Goal: Transaction & Acquisition: Register for event/course

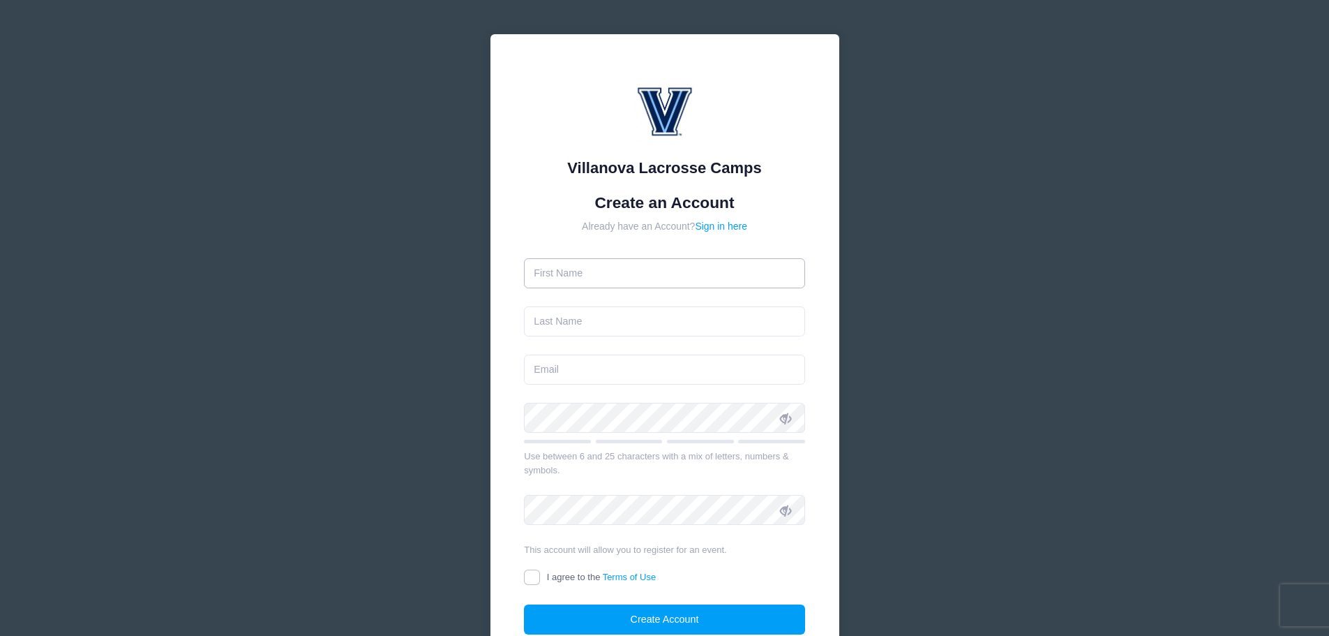
click at [626, 271] on input "text" at bounding box center [664, 273] width 281 height 30
type input "[PERSON_NAME]"
type input "[EMAIL_ADDRESS][DOMAIN_NAME]"
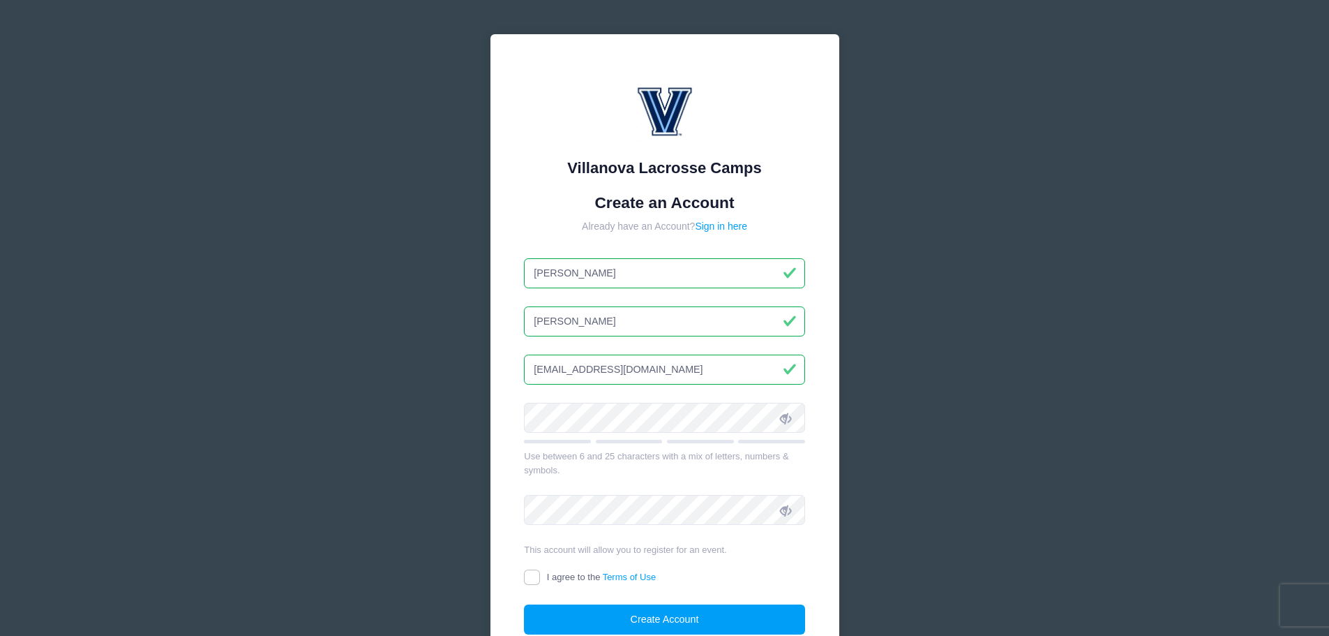
type input "[PERSON_NAME]"
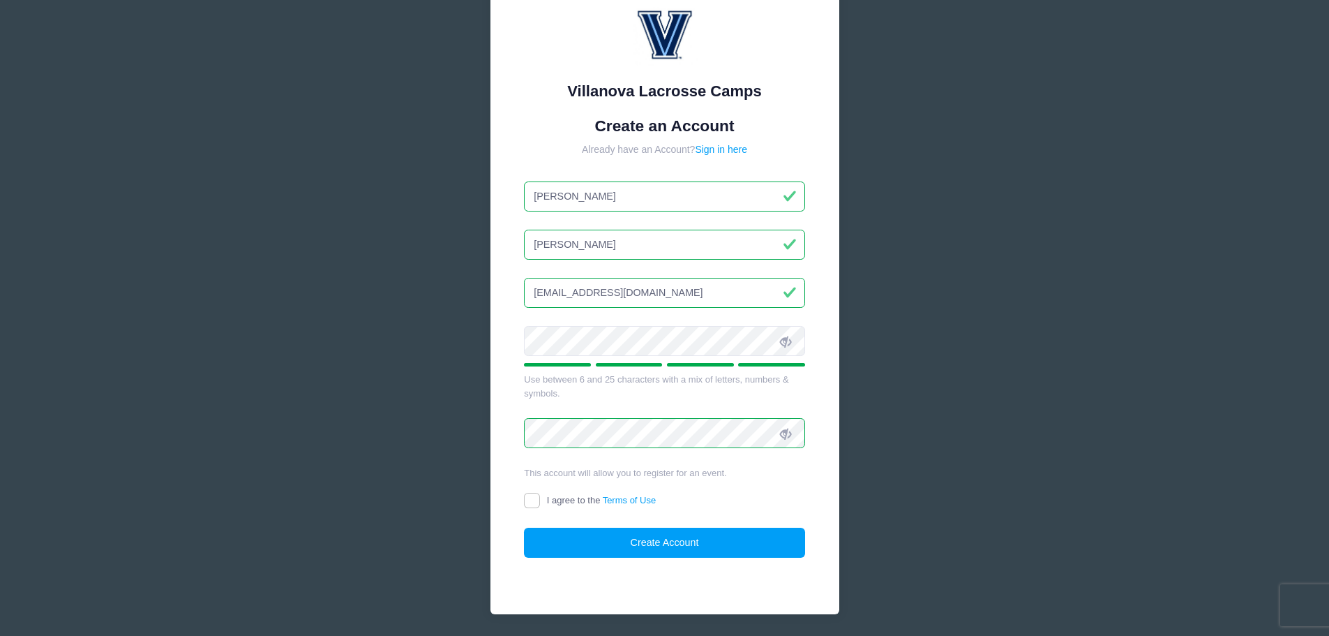
scroll to position [124, 0]
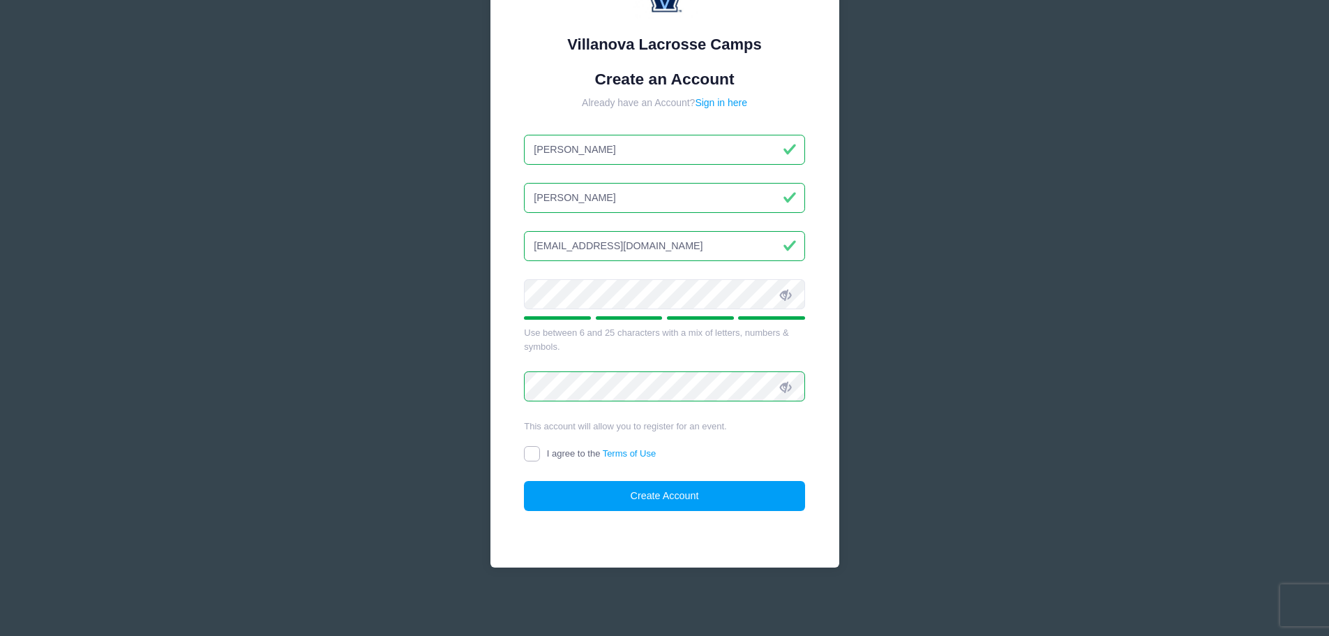
click at [532, 457] on input "I agree to the Terms of Use" at bounding box center [532, 454] width 16 height 16
checkbox input "true"
click at [628, 504] on button "Create Account" at bounding box center [664, 496] width 281 height 30
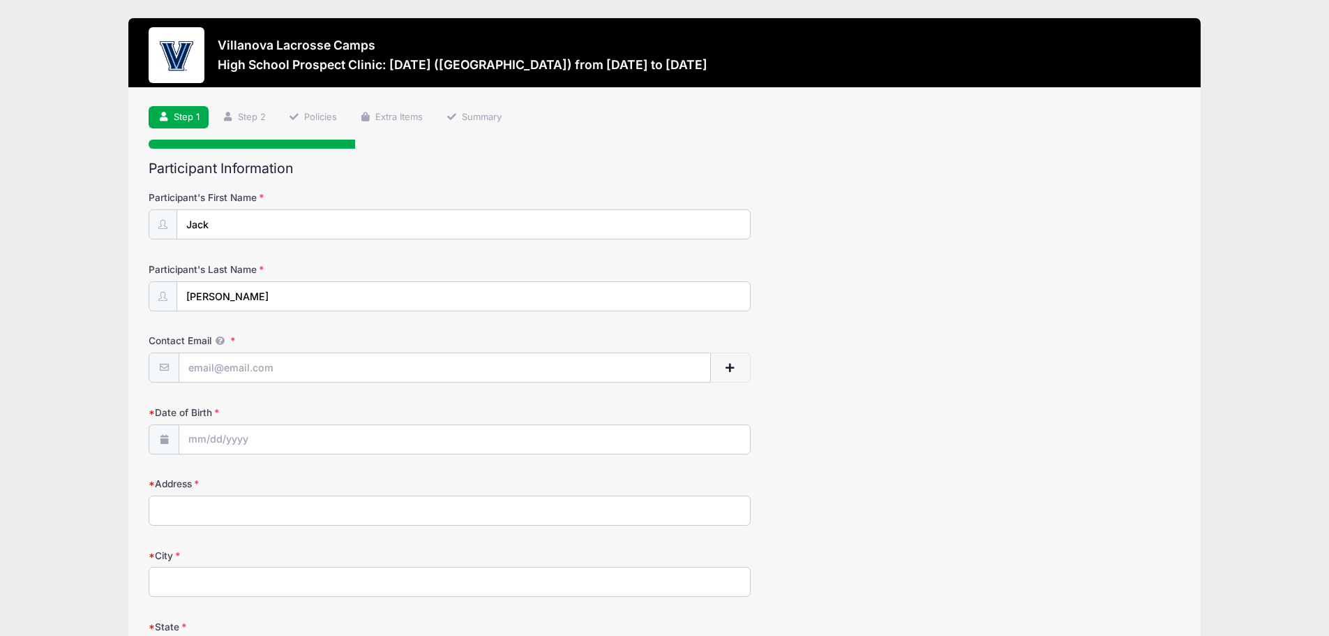
scroll to position [70, 0]
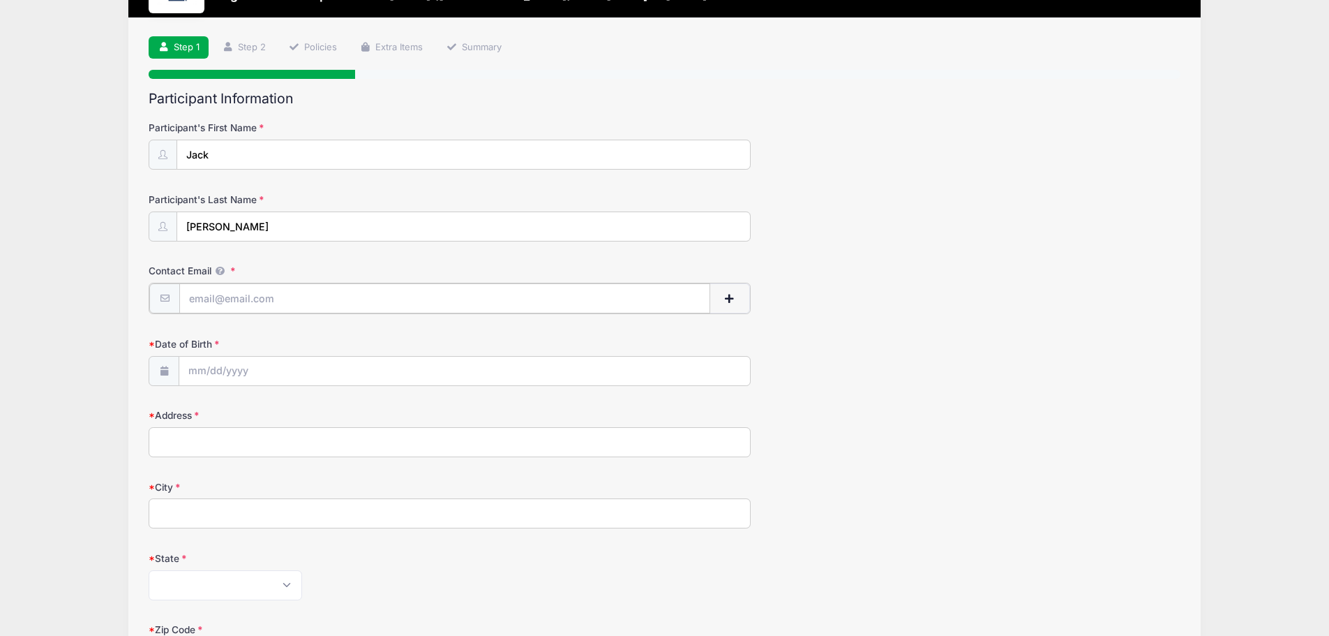
click at [262, 298] on input "Contact Email" at bounding box center [444, 298] width 531 height 30
type input "jackpputman@gmail.com"
click at [200, 371] on input "Date of Birth" at bounding box center [464, 370] width 571 height 30
click at [200, 369] on input "Date of Birth" at bounding box center [464, 370] width 571 height 30
click at [197, 409] on icon at bounding box center [199, 407] width 9 height 9
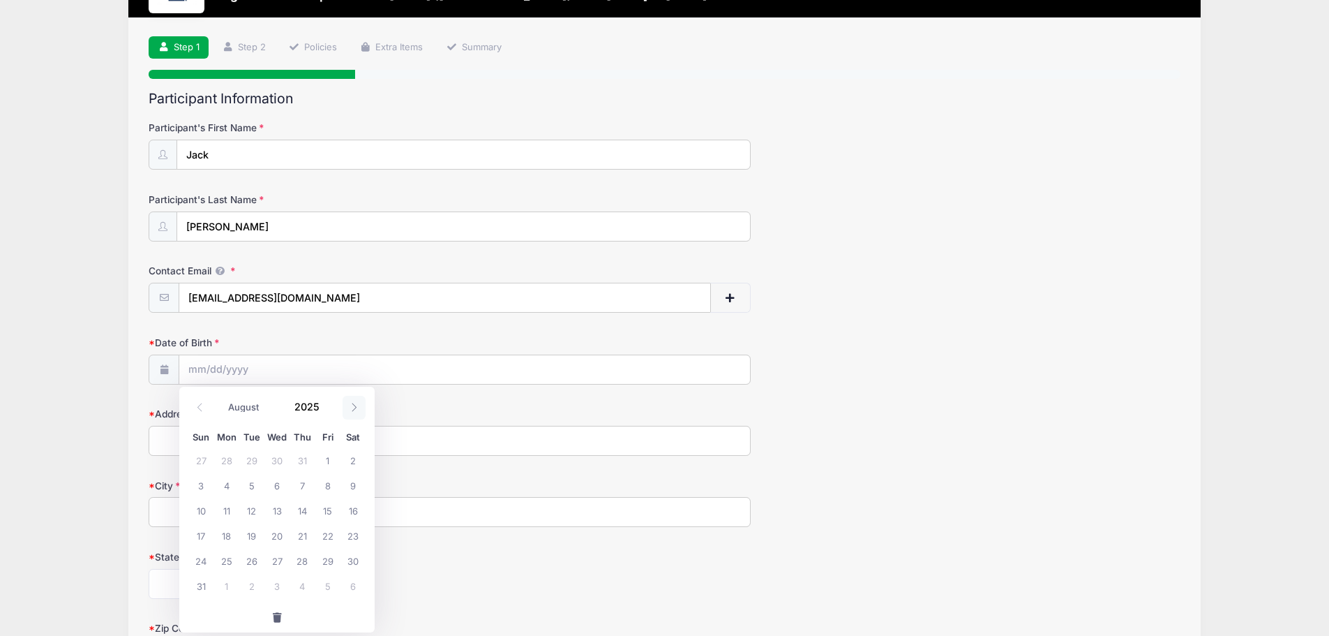
click at [355, 404] on icon at bounding box center [354, 407] width 9 height 9
select select "8"
click at [308, 405] on input "2025" at bounding box center [310, 406] width 45 height 21
click at [327, 412] on span at bounding box center [328, 412] width 10 height 10
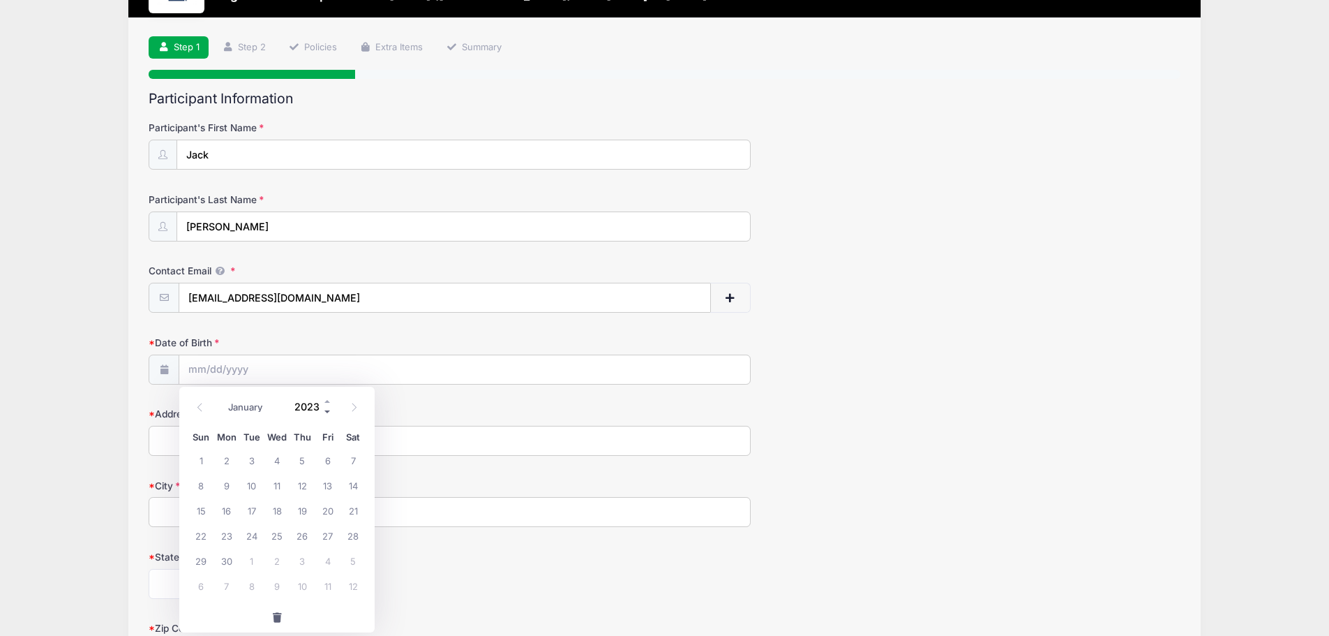
click at [327, 412] on span at bounding box center [328, 412] width 10 height 10
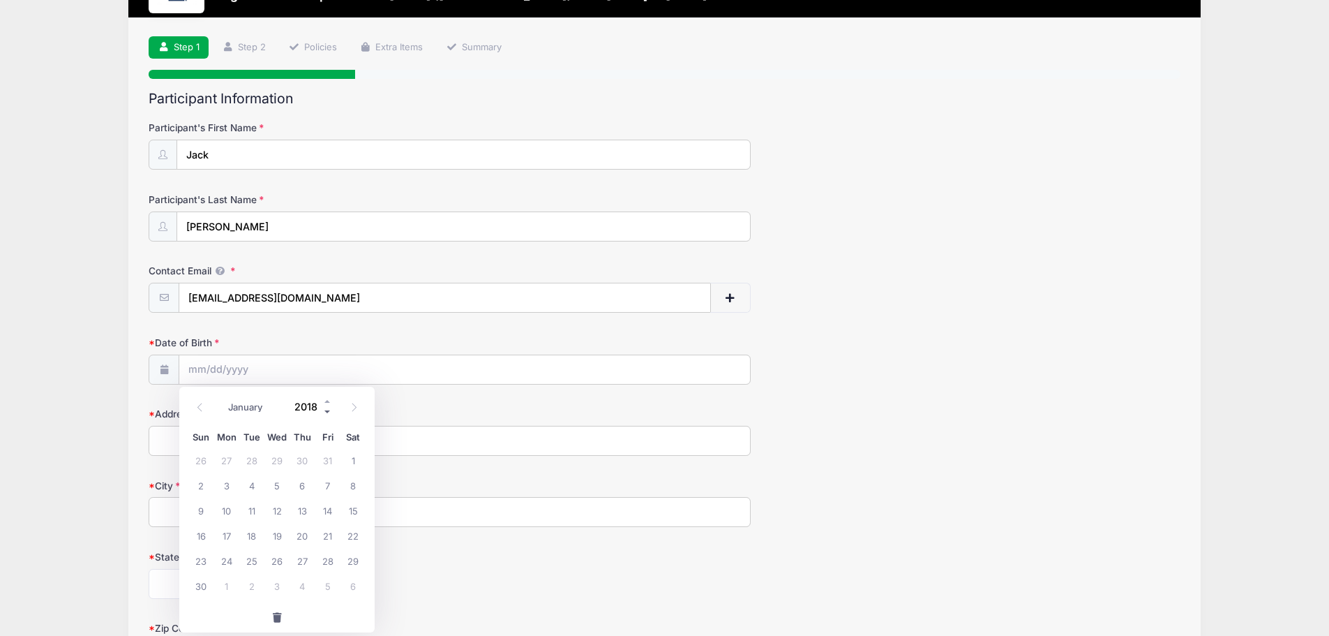
click at [327, 412] on span at bounding box center [328, 412] width 10 height 10
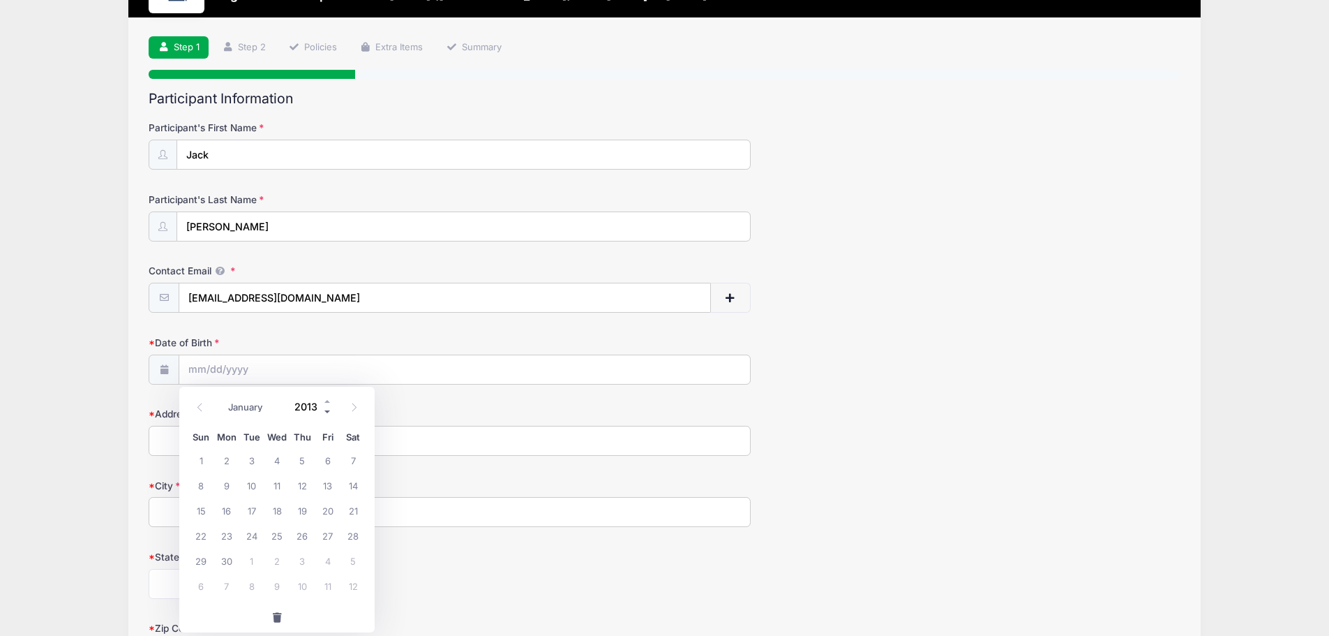
click at [327, 412] on span at bounding box center [328, 412] width 10 height 10
click at [327, 410] on span at bounding box center [328, 412] width 10 height 10
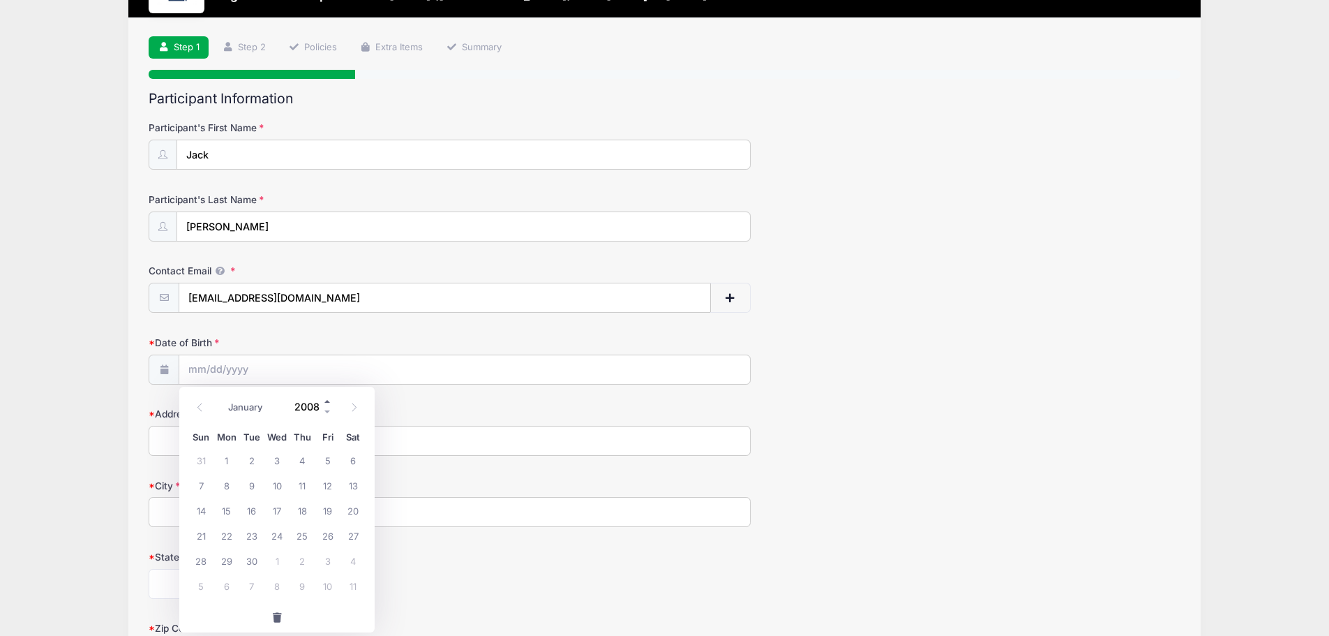
click at [329, 402] on span at bounding box center [328, 401] width 10 height 10
type input "2009"
click at [348, 410] on span at bounding box center [354, 408] width 23 height 24
select select "9"
click at [322, 485] on span "9" at bounding box center [327, 484] width 25 height 25
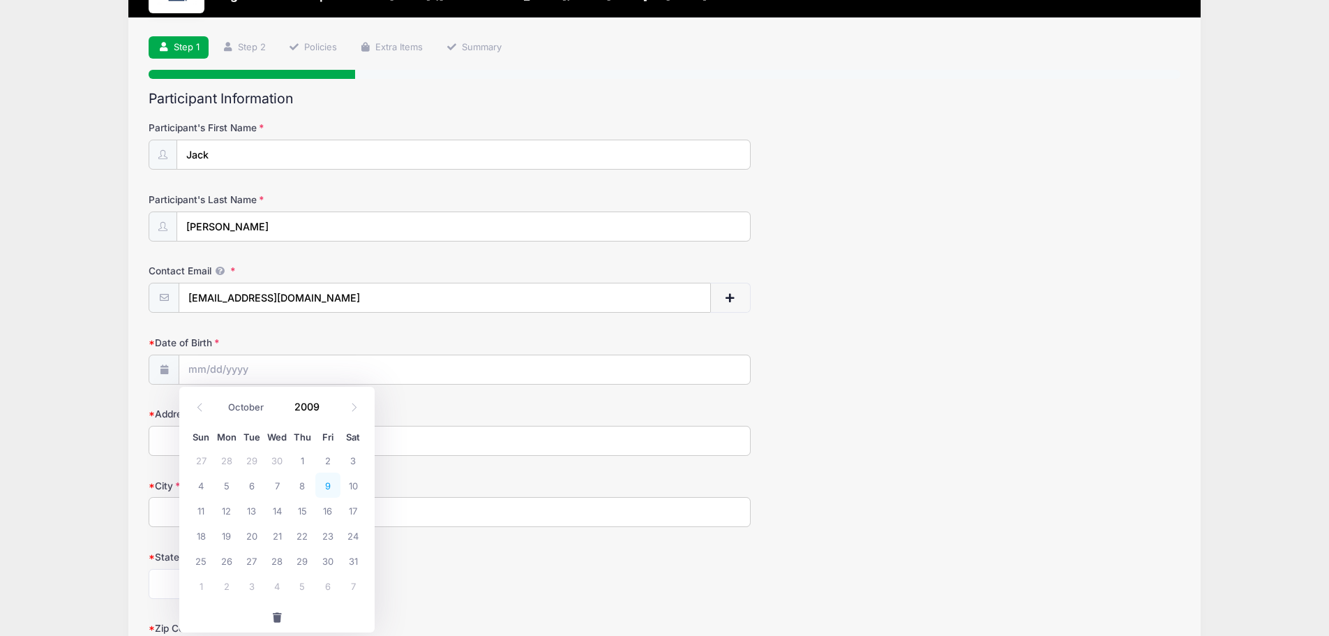
type input "10/09/2009"
click at [232, 442] on input "Address" at bounding box center [450, 441] width 602 height 30
type input "7163 Lakeshore Road"
type input "Cicero"
select select "NY"
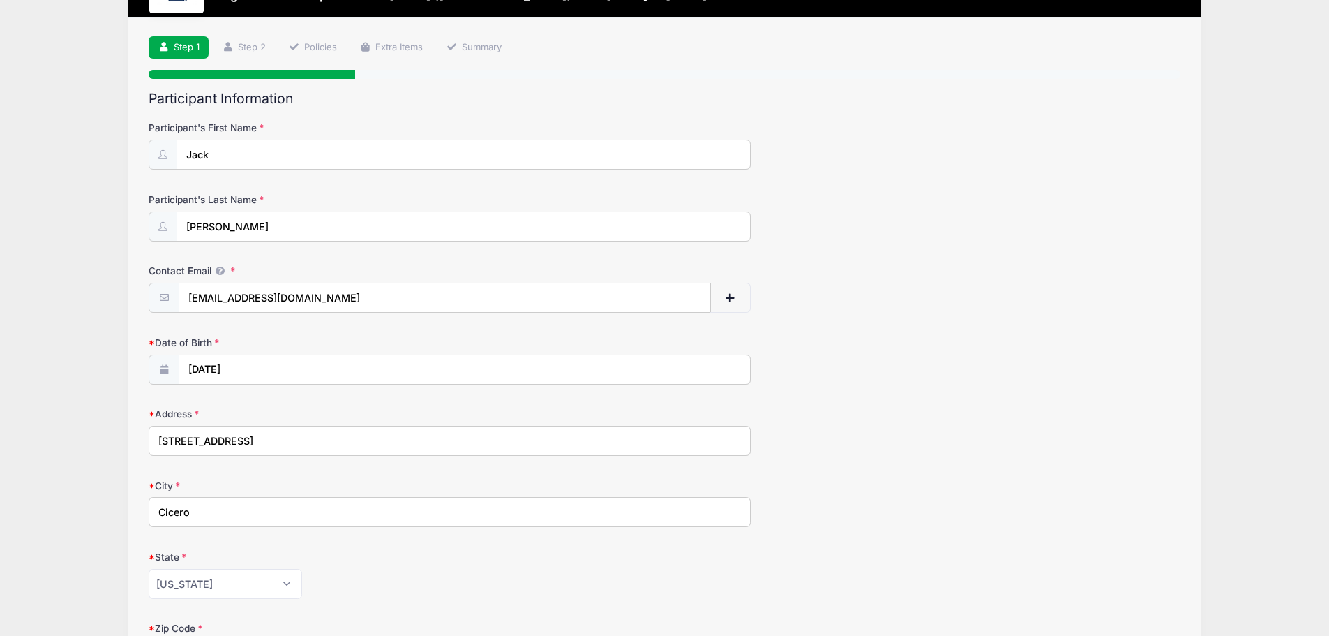
type input "13039"
type input "(315) 546-6163"
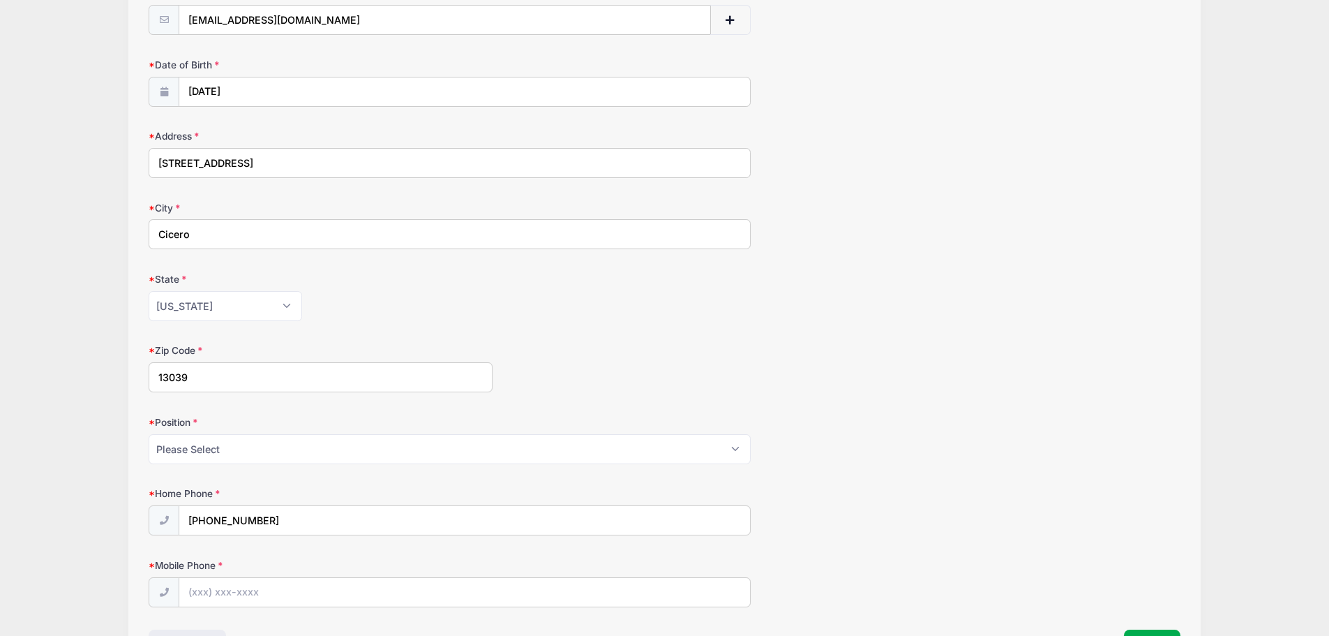
scroll to position [349, 0]
click at [196, 438] on select "Please Select Goalie Middie Defense Attack FOGO LSM" at bounding box center [450, 448] width 602 height 30
select select "Middie"
click at [149, 433] on select "Please Select Goalie Middie Defense Attack FOGO LSM" at bounding box center [450, 448] width 602 height 30
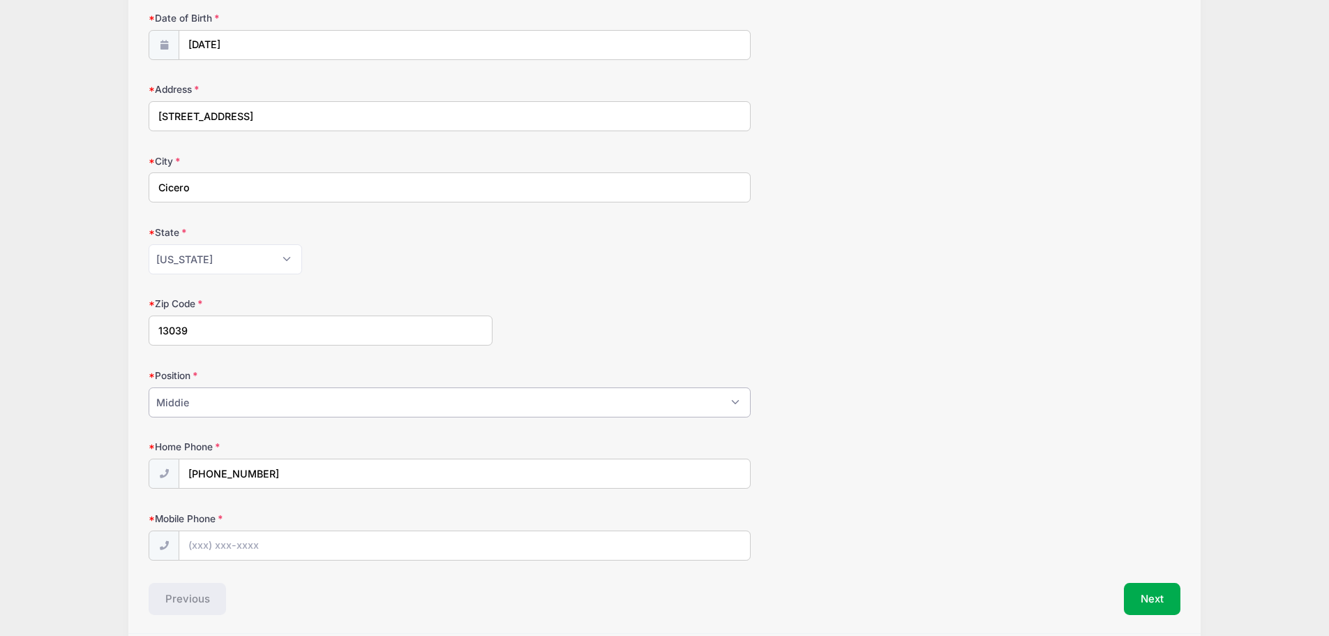
scroll to position [447, 0]
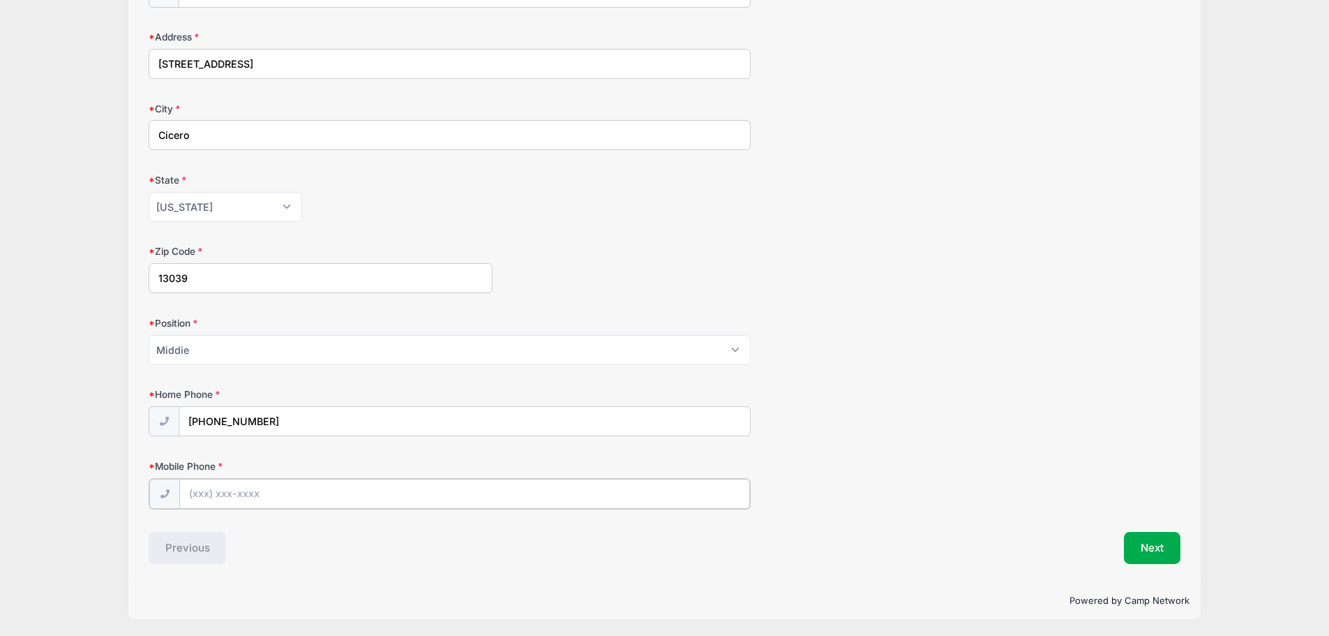
click at [201, 492] on input "Mobile Phone" at bounding box center [464, 494] width 571 height 30
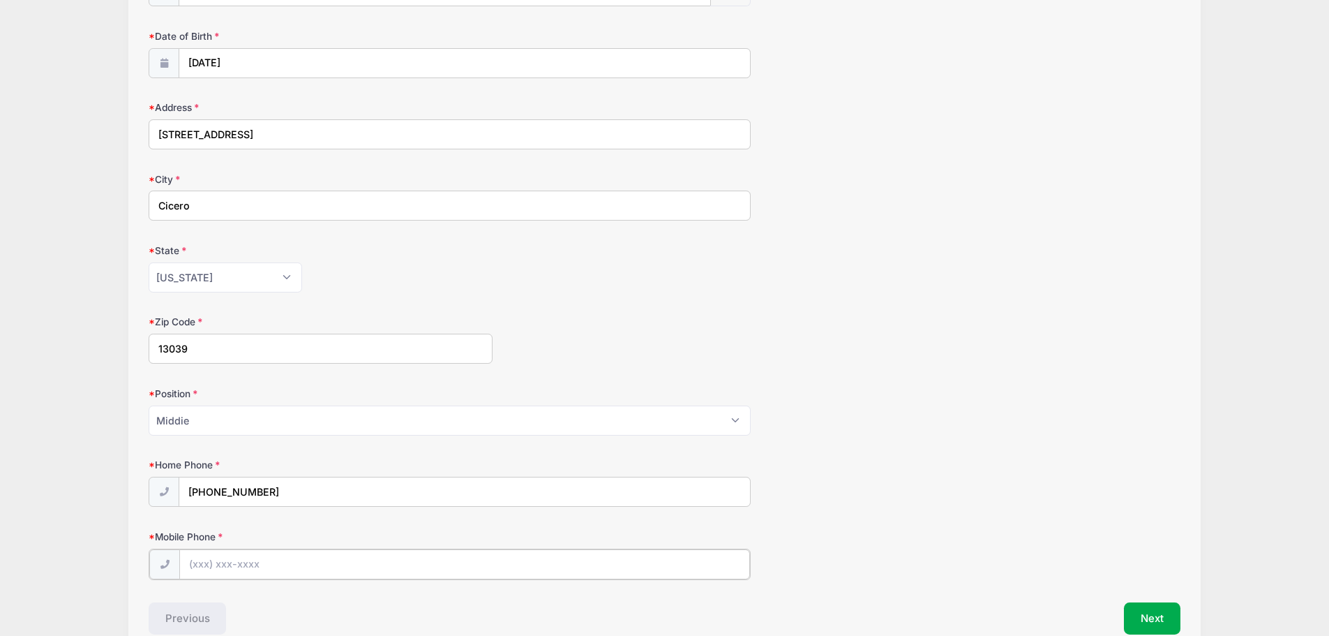
scroll to position [448, 0]
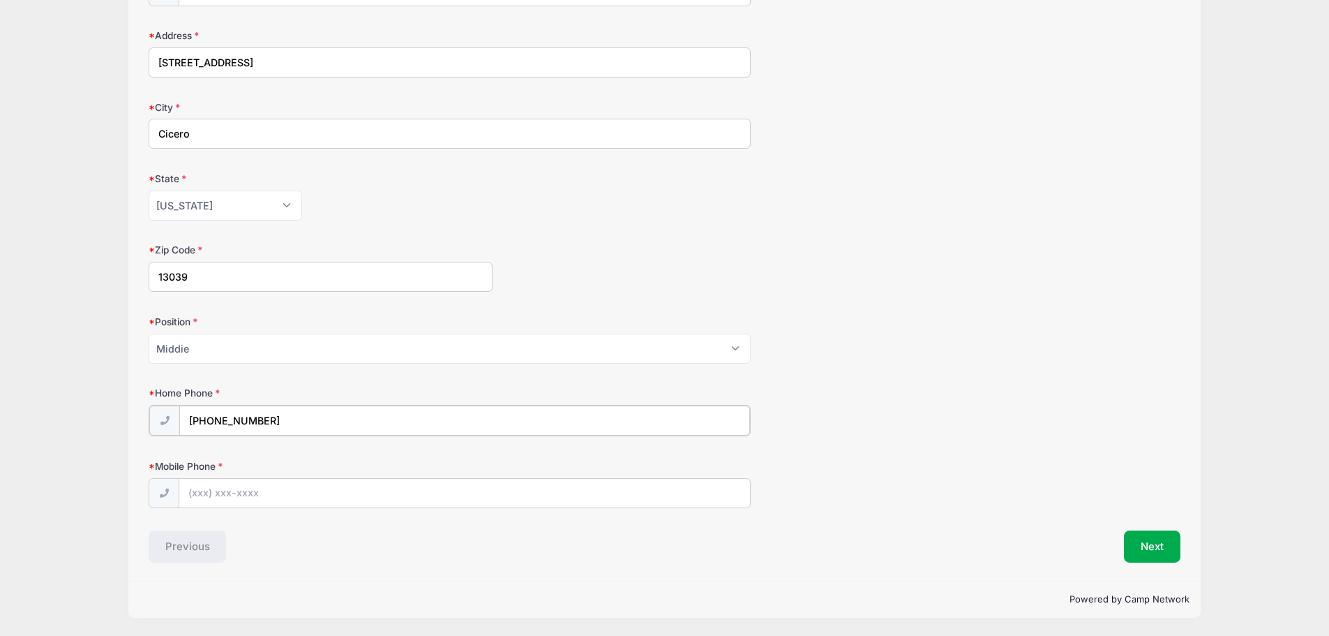
drag, startPoint x: 284, startPoint y: 421, endPoint x: 84, endPoint y: 428, distance: 199.7
click at [84, 428] on div "Villanova Lacrosse Camps High School Prospect Clinic: October 19 (Midfield) fro…" at bounding box center [665, 94] width 1288 height 1084
type input "(315) 400-5525"
click at [197, 485] on input "Mobile Phone" at bounding box center [464, 492] width 571 height 30
type input "(315) 400-5525"
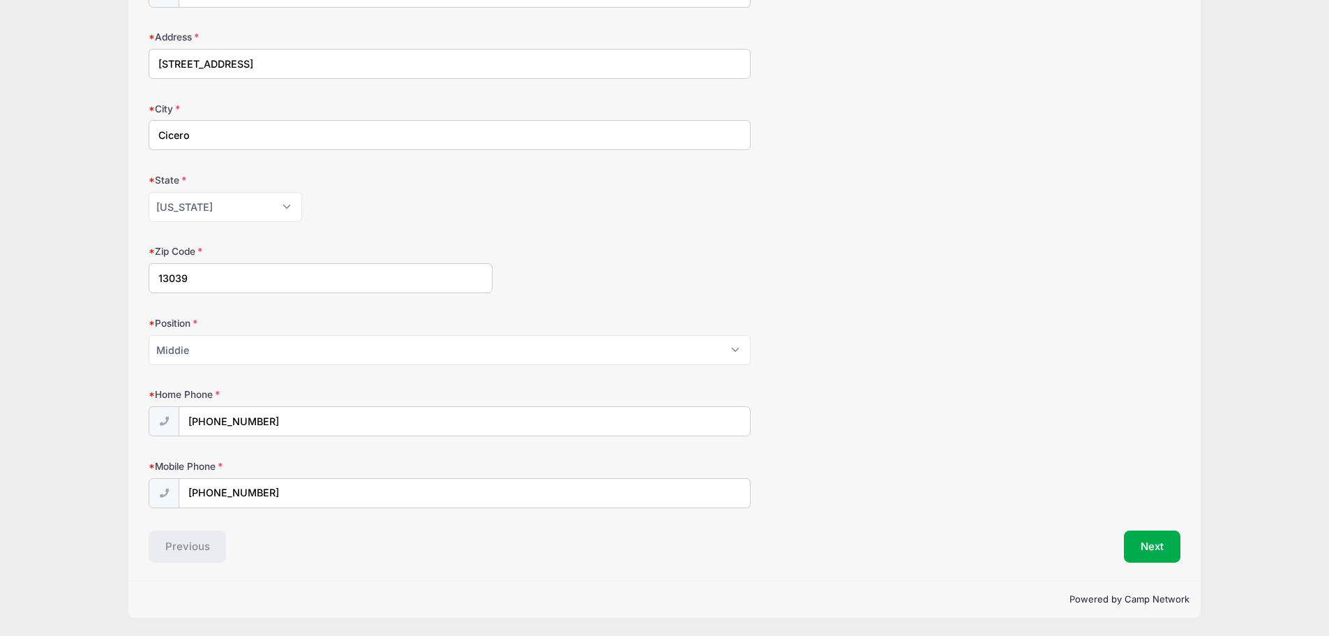
click at [324, 535] on div "Previous" at bounding box center [403, 546] width 523 height 32
click at [203, 550] on div "Previous" at bounding box center [403, 546] width 523 height 32
click at [1159, 550] on button "Next" at bounding box center [1152, 546] width 57 height 32
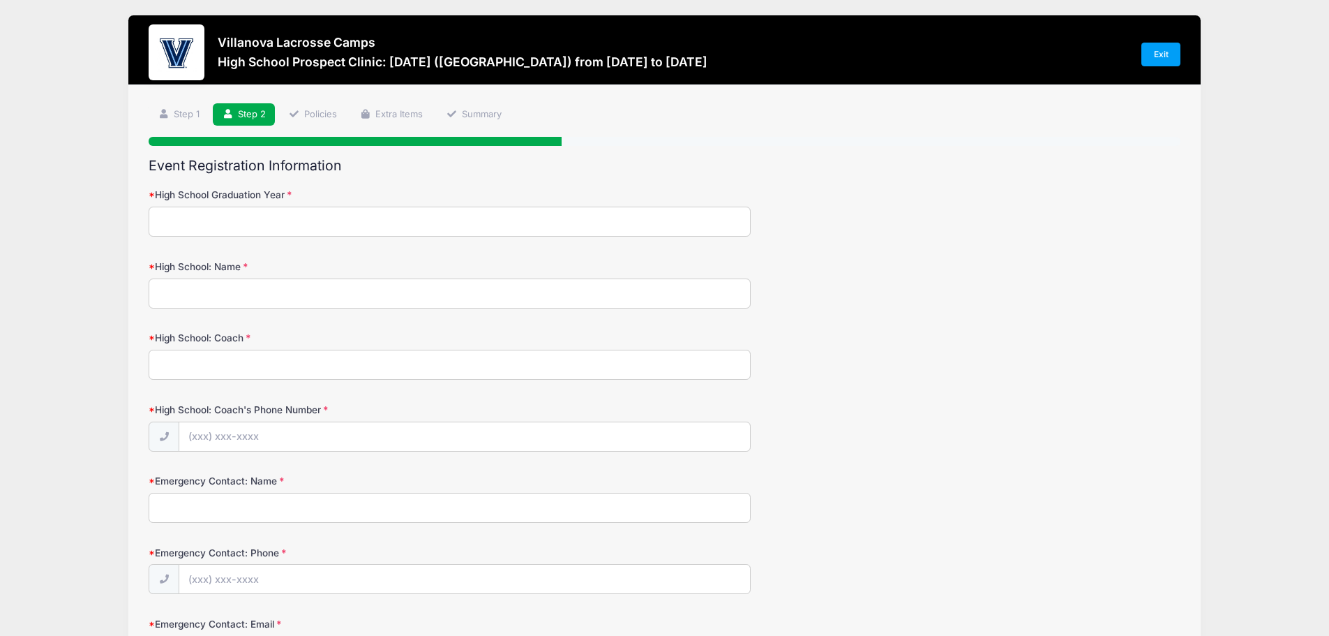
scroll to position [0, 0]
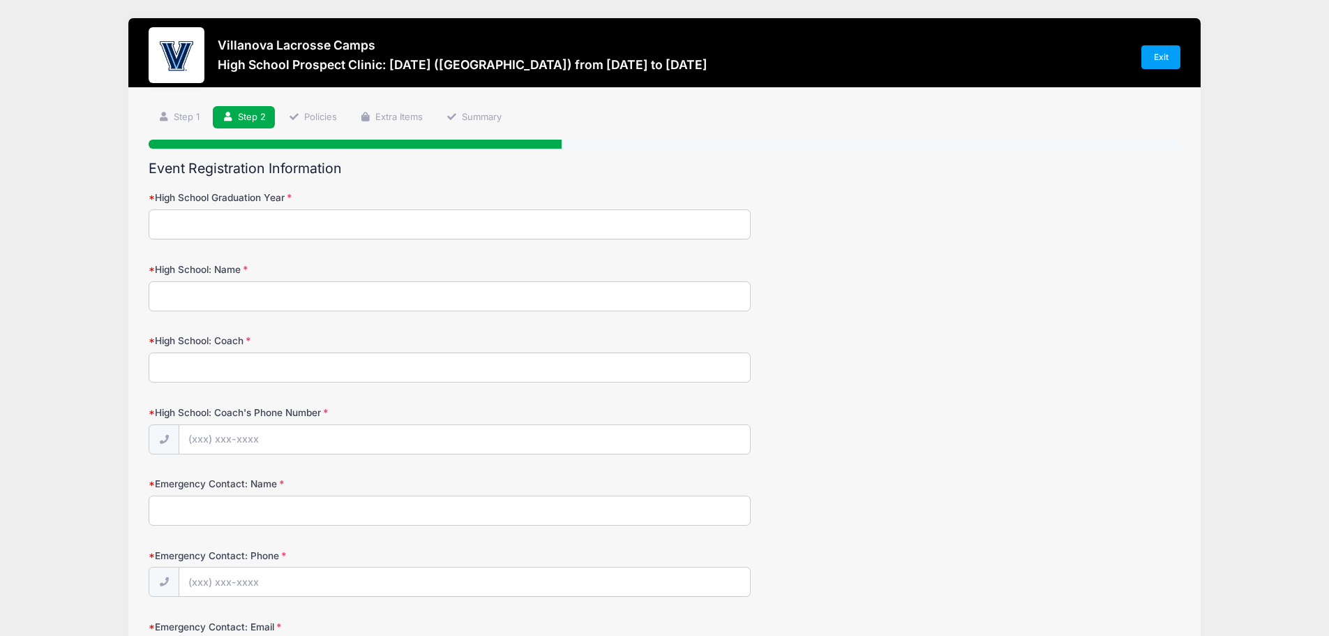
click at [259, 227] on input "High School Graduation Year" at bounding box center [450, 224] width 602 height 30
type input "2028"
click at [211, 289] on input "High School: Name" at bounding box center [450, 296] width 602 height 30
type input "Cicero North Syracuse"
click at [259, 364] on input "High School: Coach" at bounding box center [450, 367] width 602 height 30
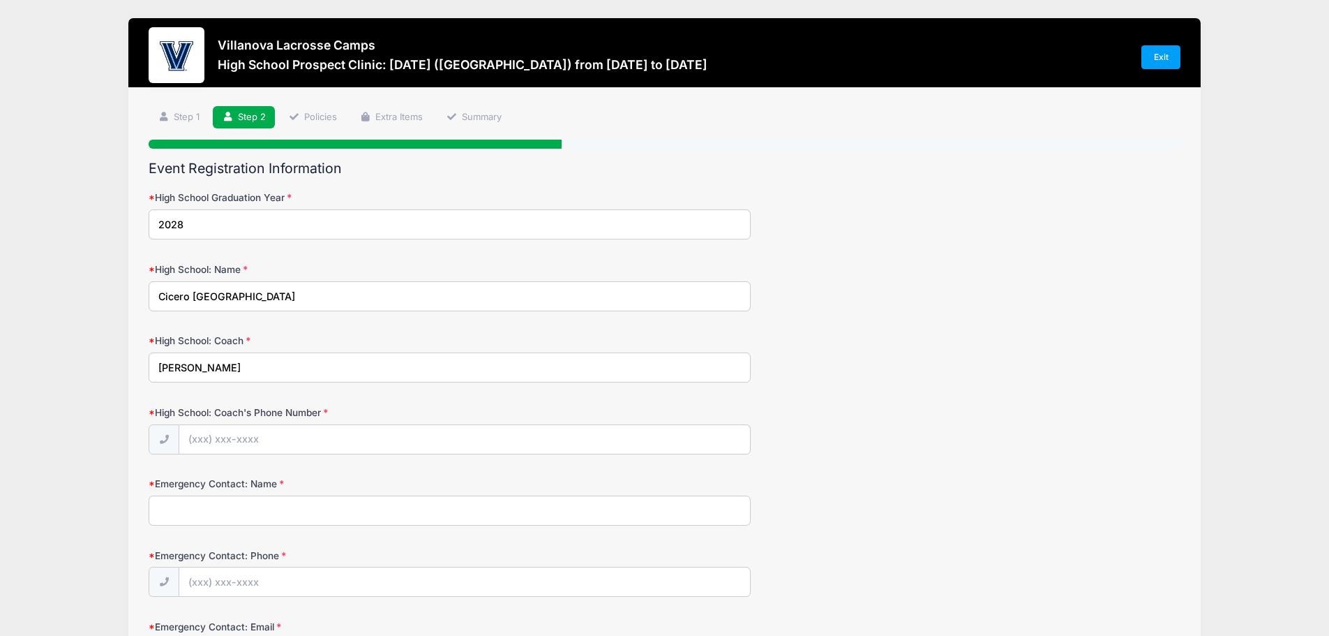
type input "Chuck Wilbur"
click at [212, 442] on input "High School: Coach's Phone Number" at bounding box center [464, 440] width 571 height 30
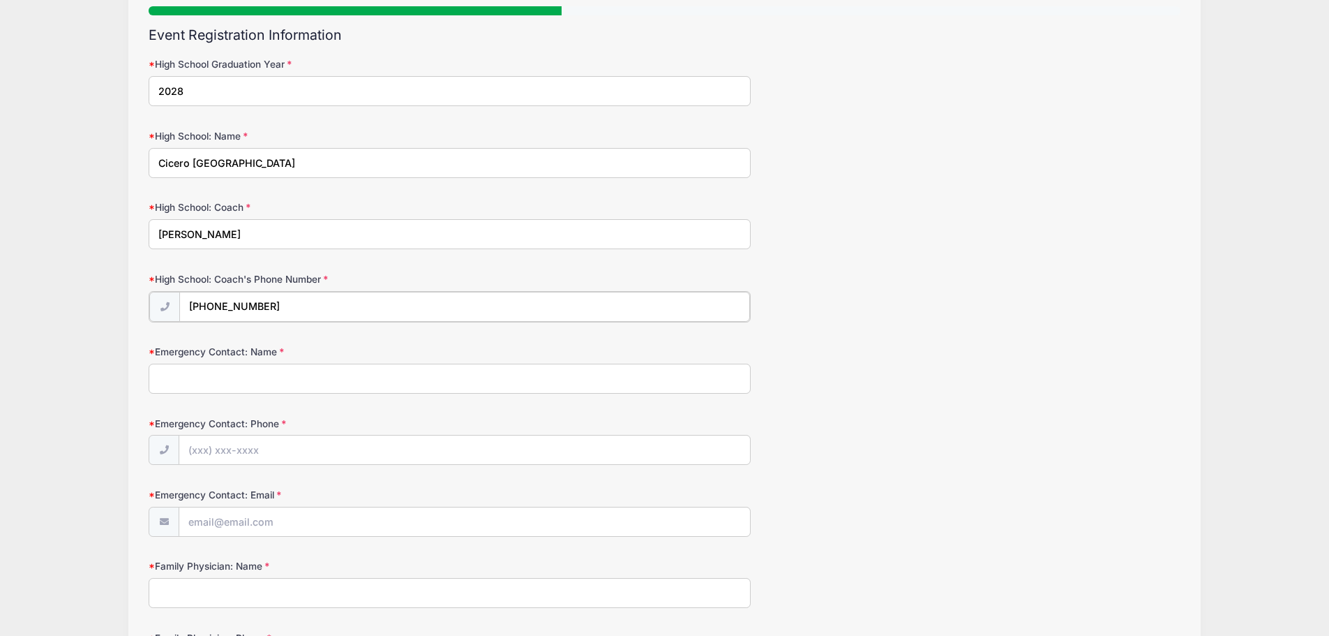
scroll to position [140, 0]
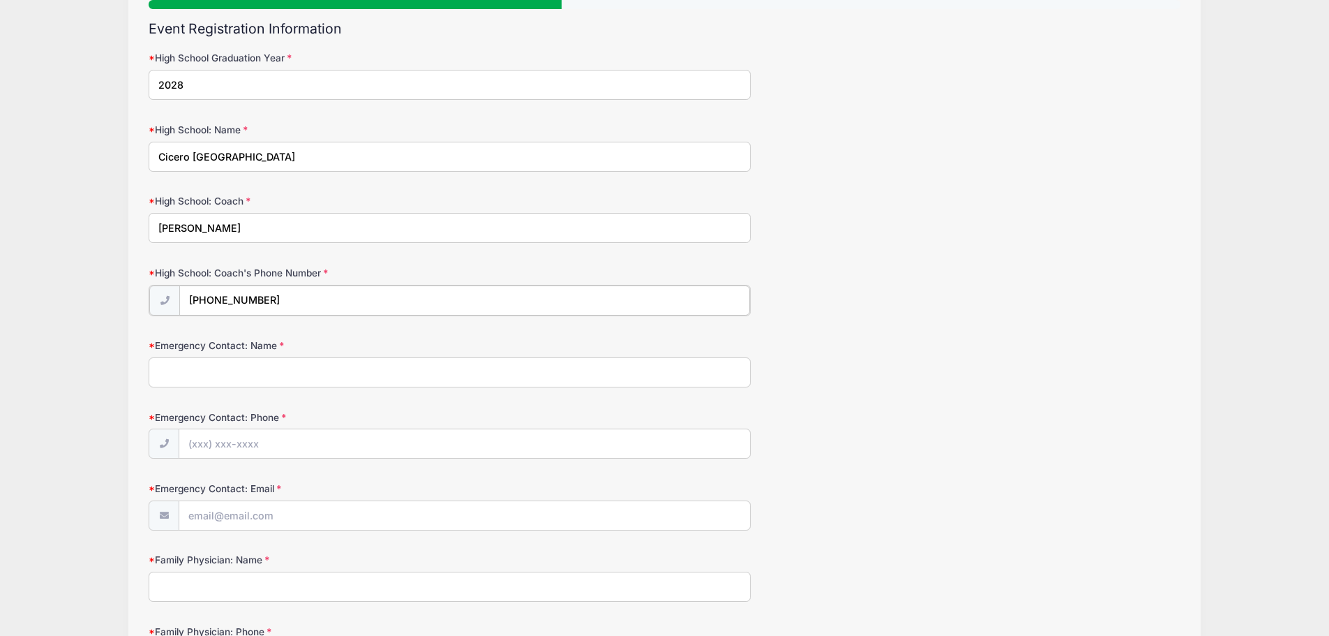
type input "(315) 427-7220"
click at [299, 378] on input "Emergency Contact: Name" at bounding box center [450, 371] width 602 height 30
click at [58, 329] on div "Villanova Lacrosse Camps High School Prospect Clinic: October 19 (Midfield) fro…" at bounding box center [665, 568] width 1288 height 1417
click at [196, 440] on input "Emergency Contact: Phone" at bounding box center [464, 443] width 571 height 30
drag, startPoint x: 221, startPoint y: 373, endPoint x: 52, endPoint y: 359, distance: 169.5
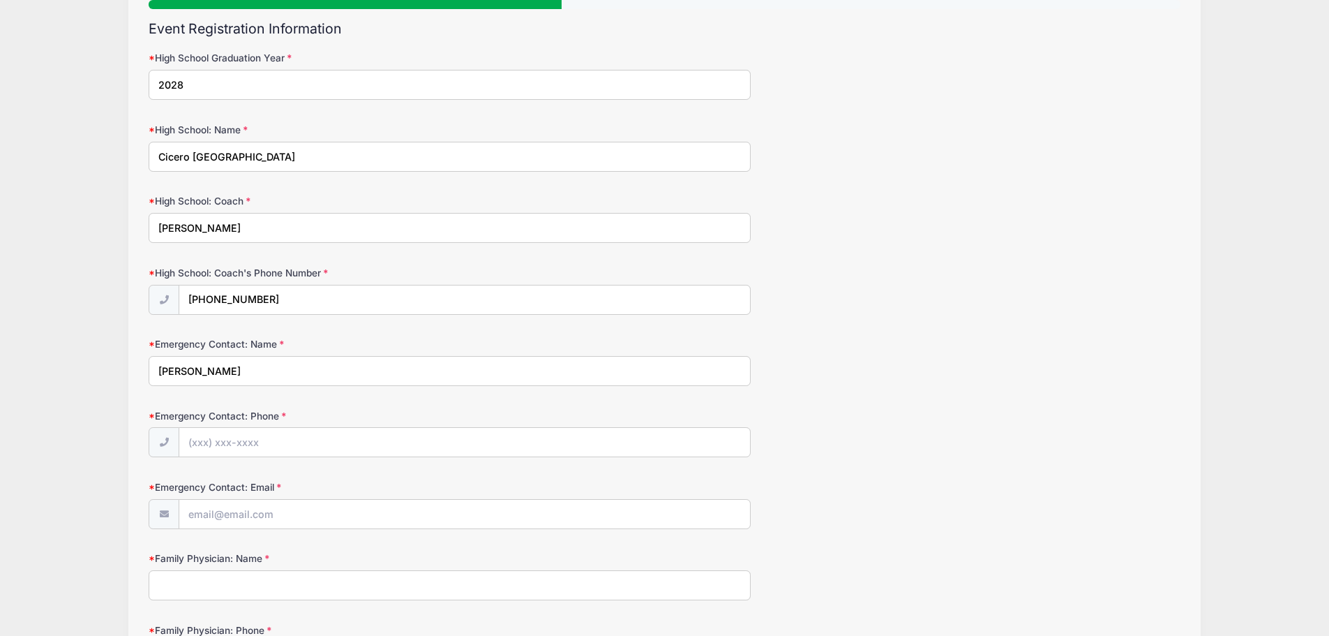
click at [52, 359] on div "Villanova Lacrosse Camps High School Prospect Clinic: October 19 (Midfield) fro…" at bounding box center [665, 568] width 1288 height 1417
type input "[PERSON_NAME]"
click at [31, 419] on div "Villanova Lacrosse Camps High School Prospect Clinic: October 19 (Midfield) fro…" at bounding box center [665, 568] width 1288 height 1417
click at [201, 447] on input "Emergency Contact: Phone" at bounding box center [464, 443] width 571 height 30
type input "(315) 546-6163"
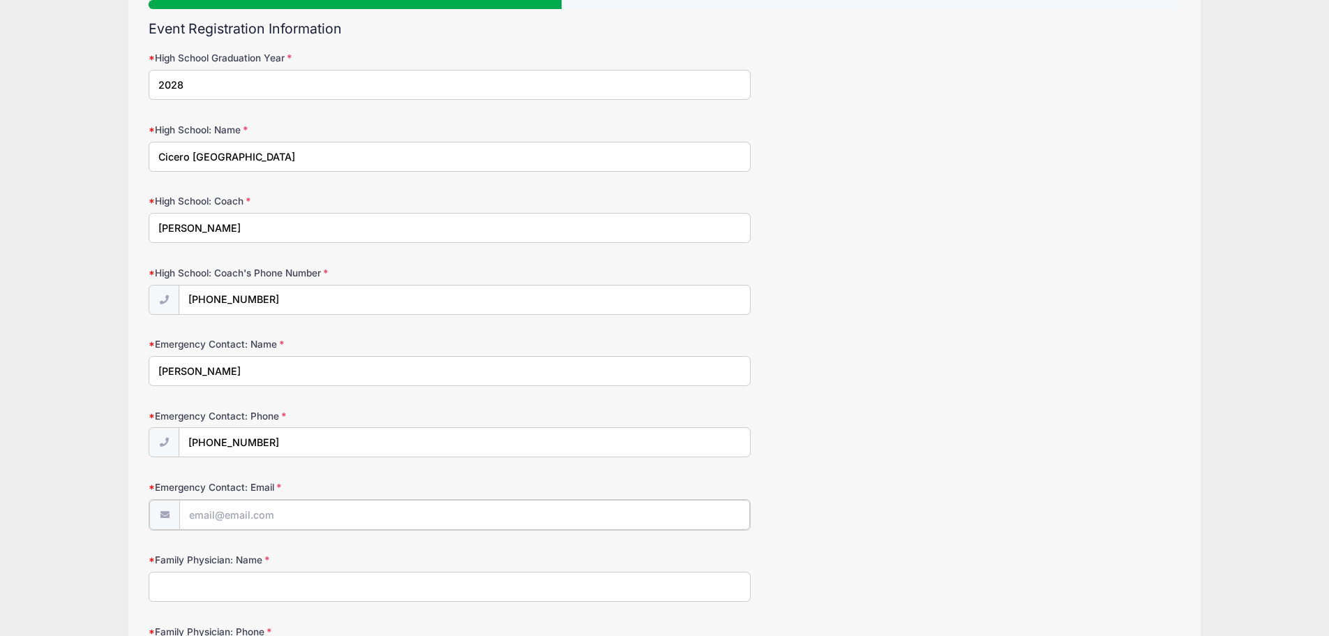
click at [251, 521] on input "Emergency Contact: Email" at bounding box center [464, 515] width 571 height 30
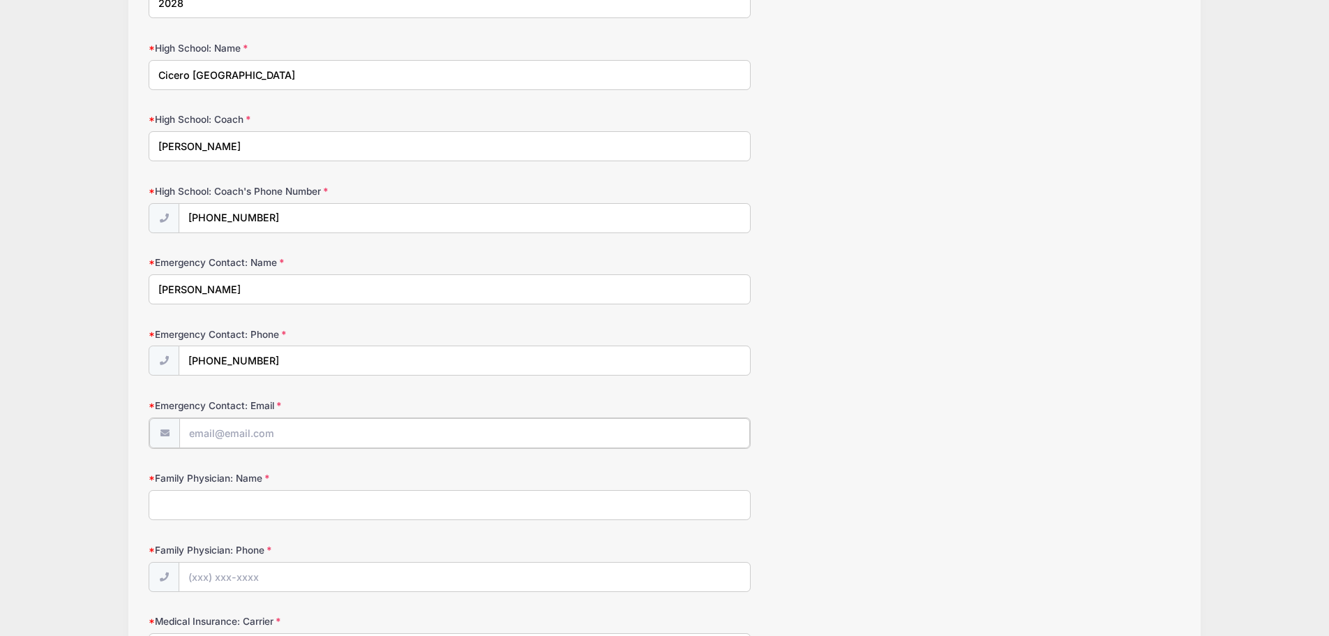
scroll to position [349, 0]
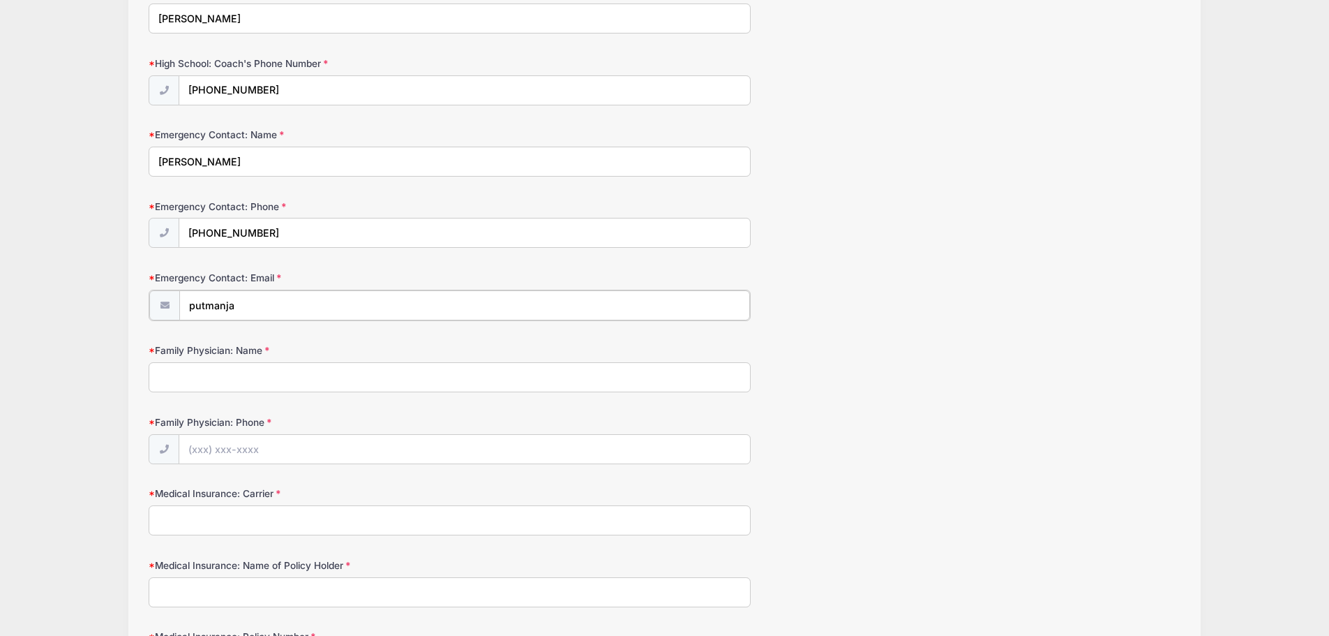
type input "putmanja@yahoo.com"
click at [232, 382] on input "Family Physician: Name" at bounding box center [450, 376] width 602 height 30
type input "Pastore"
click at [200, 456] on input "Family Physician: Phone" at bounding box center [464, 448] width 571 height 30
type input "(315) 698-0290"
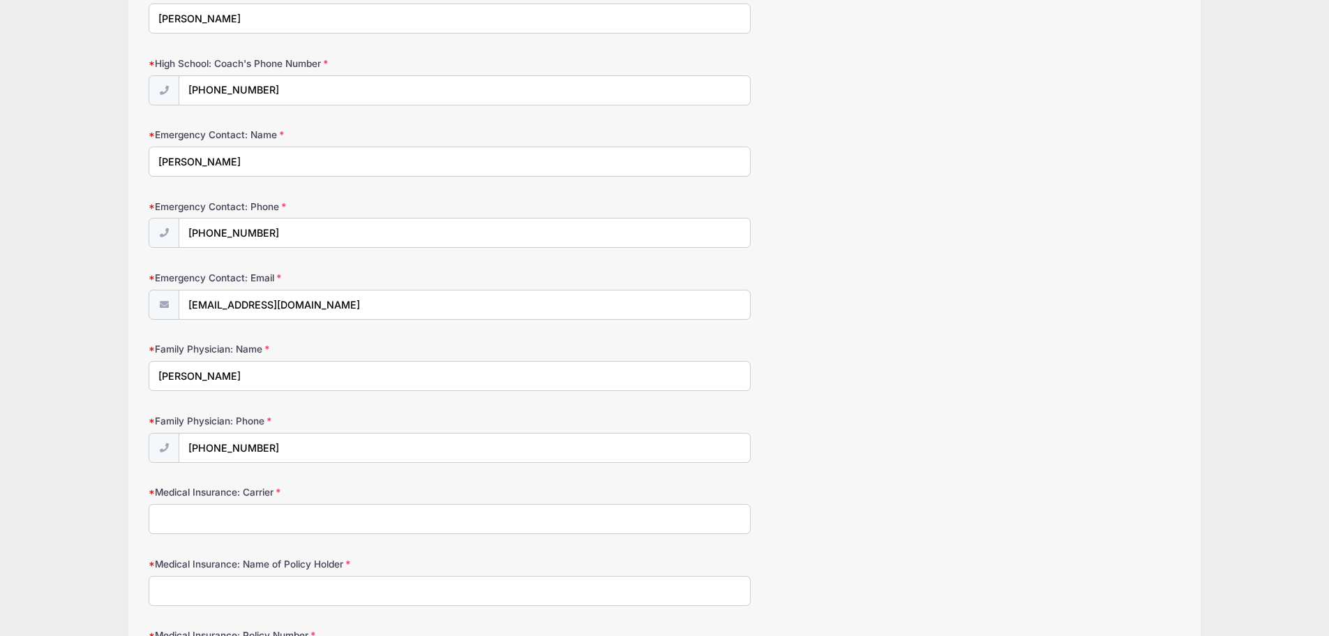
click at [262, 523] on input "Medical Insurance: Carrier" at bounding box center [450, 519] width 602 height 30
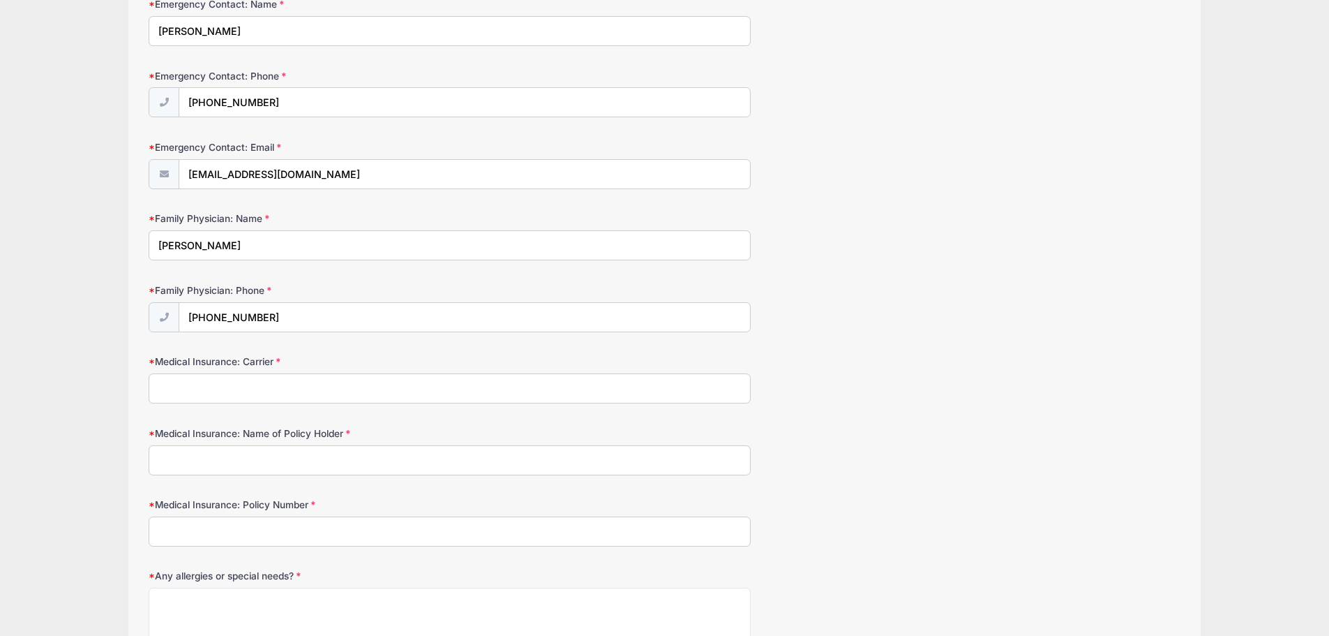
scroll to position [628, 0]
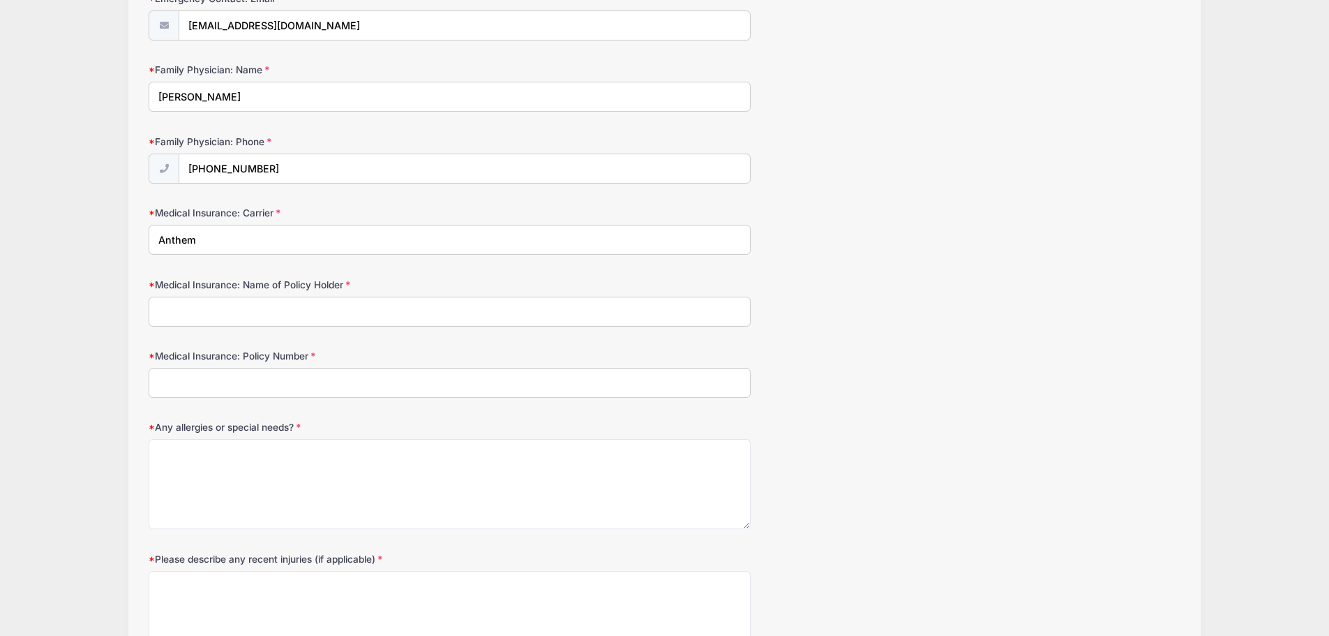
type input "Anthem"
click at [244, 306] on input "Medical Insurance: Name of Policy Holder" at bounding box center [450, 312] width 602 height 30
type input "[PERSON_NAME]"
click at [200, 371] on input "Medical Insurance: Policy Number" at bounding box center [450, 383] width 602 height 30
type input "VTH949M82622"
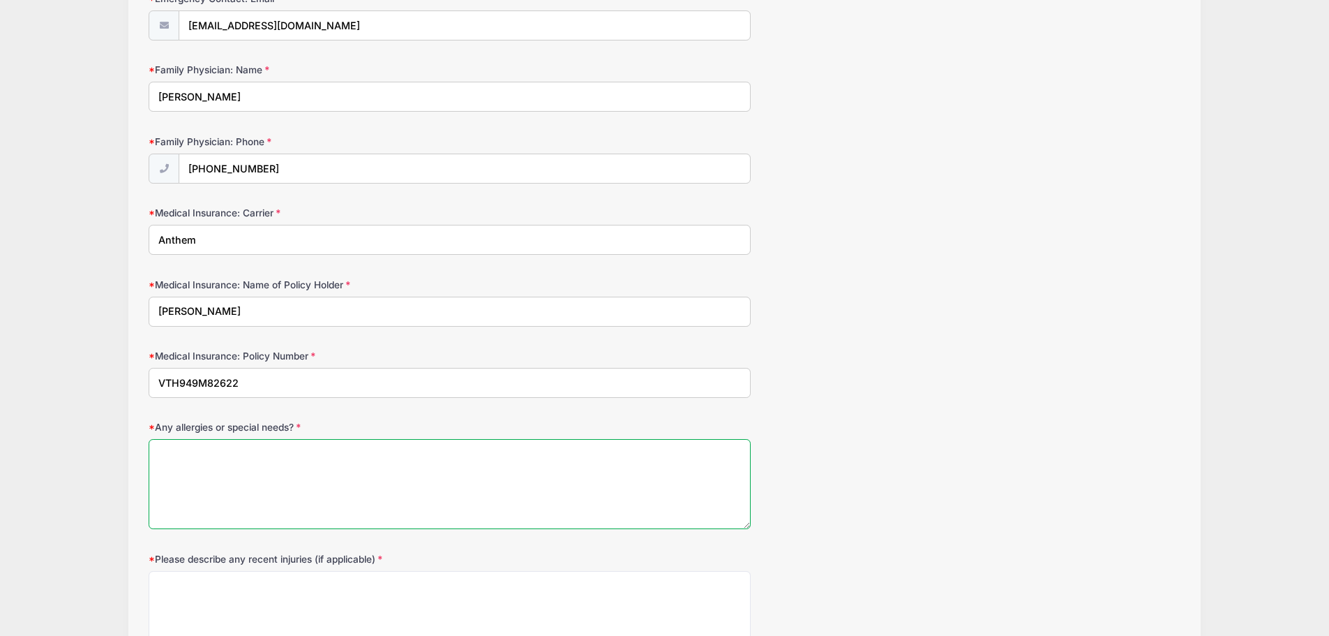
click at [241, 458] on textarea "Any allergies or special needs?" at bounding box center [450, 484] width 602 height 90
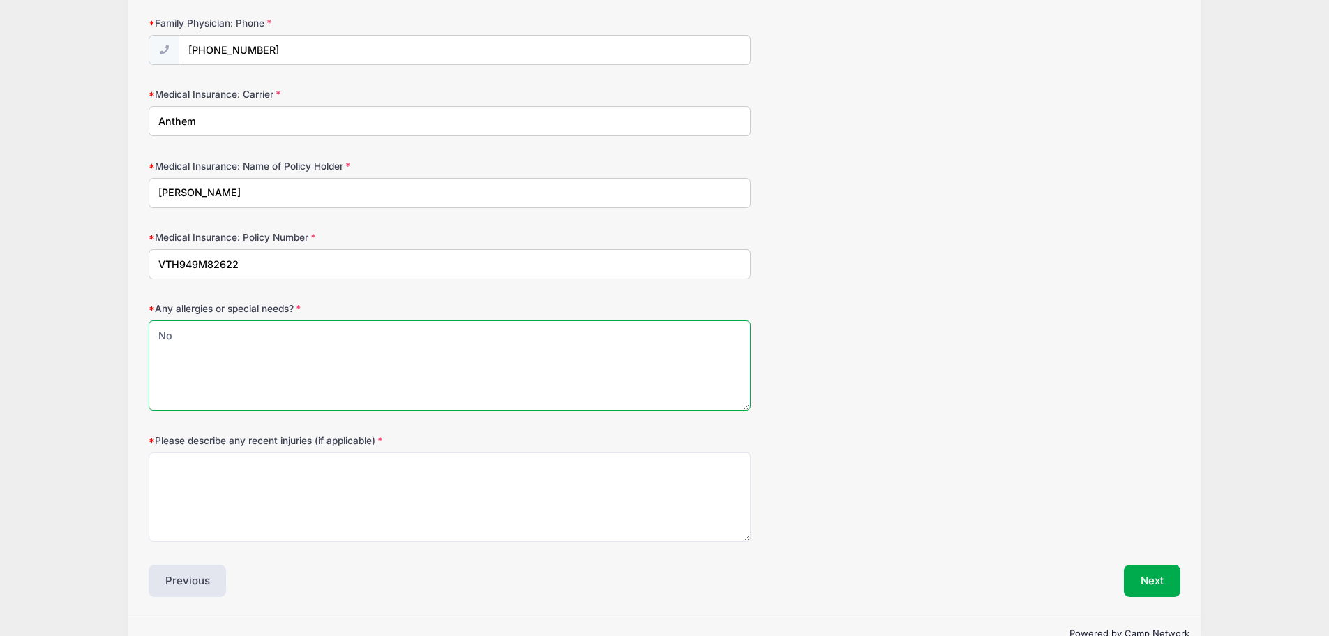
scroll to position [768, 0]
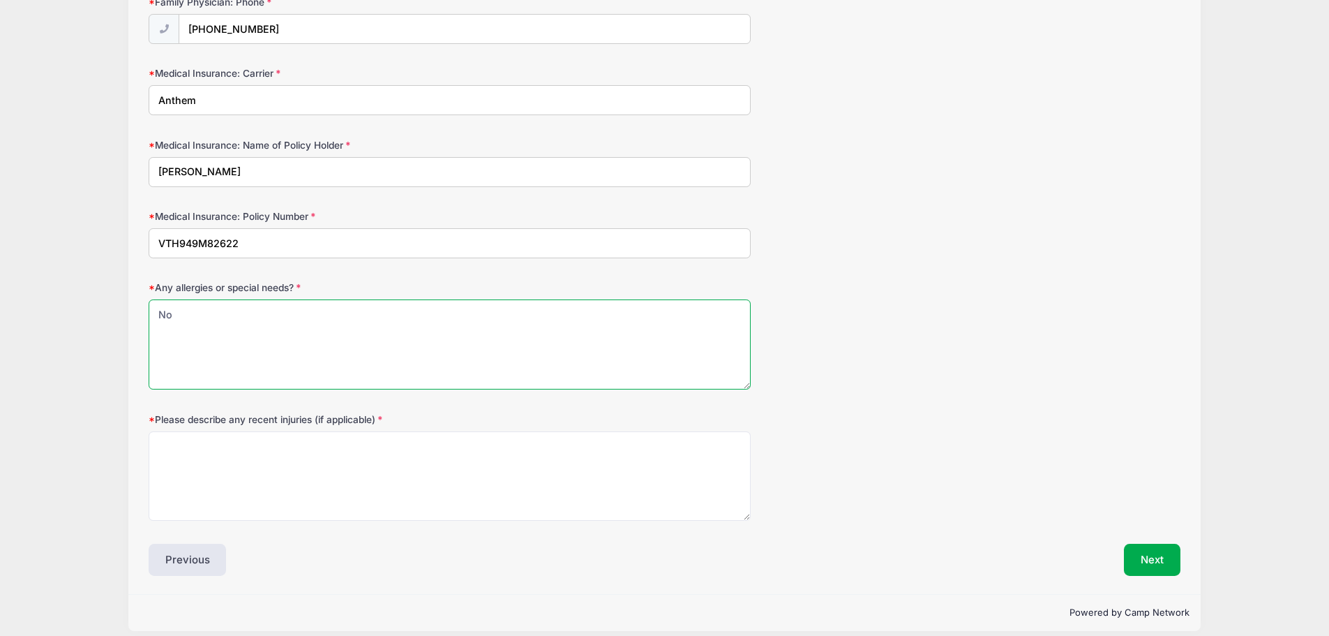
type textarea "No"
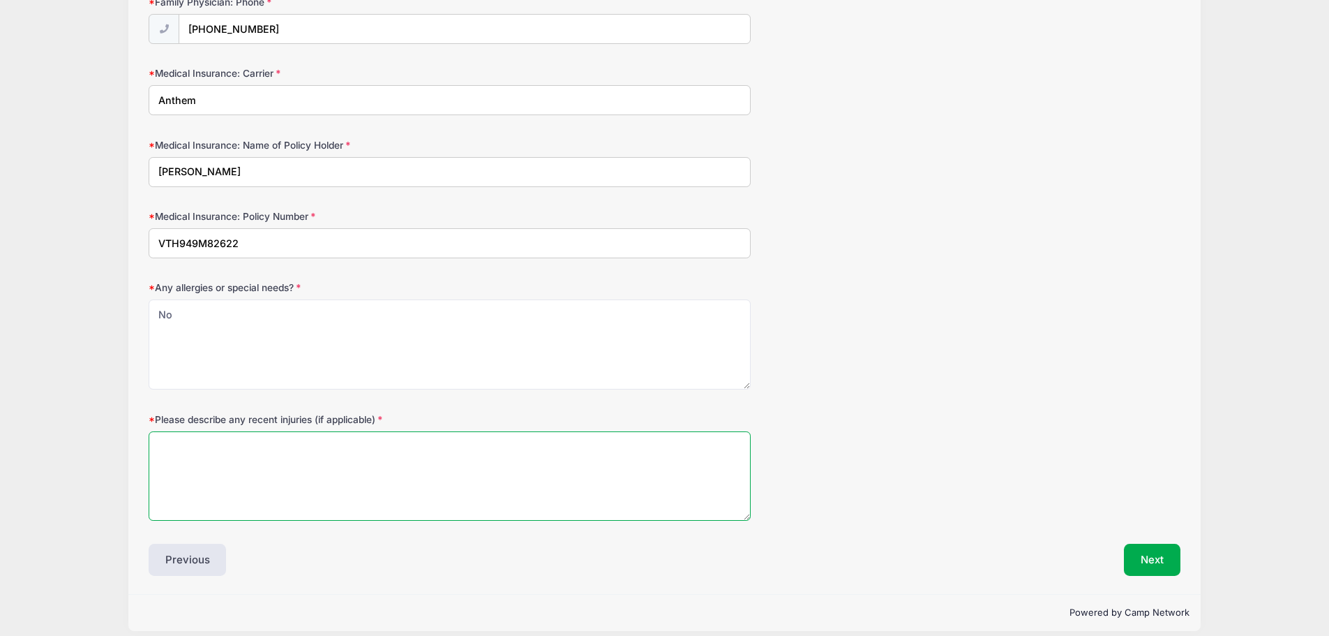
click at [268, 438] on textarea "Please describe any recent injuries (if applicable)" at bounding box center [450, 476] width 602 height 90
type textarea "None"
click at [1149, 567] on button "Next" at bounding box center [1152, 560] width 57 height 32
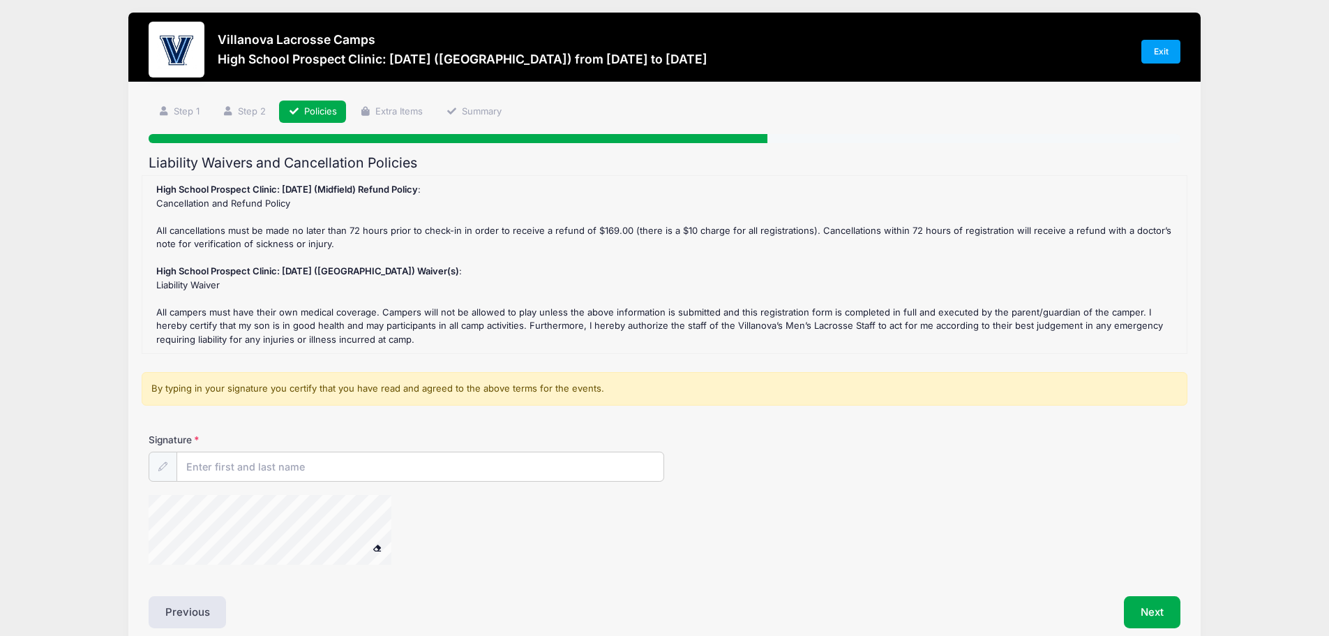
scroll to position [0, 0]
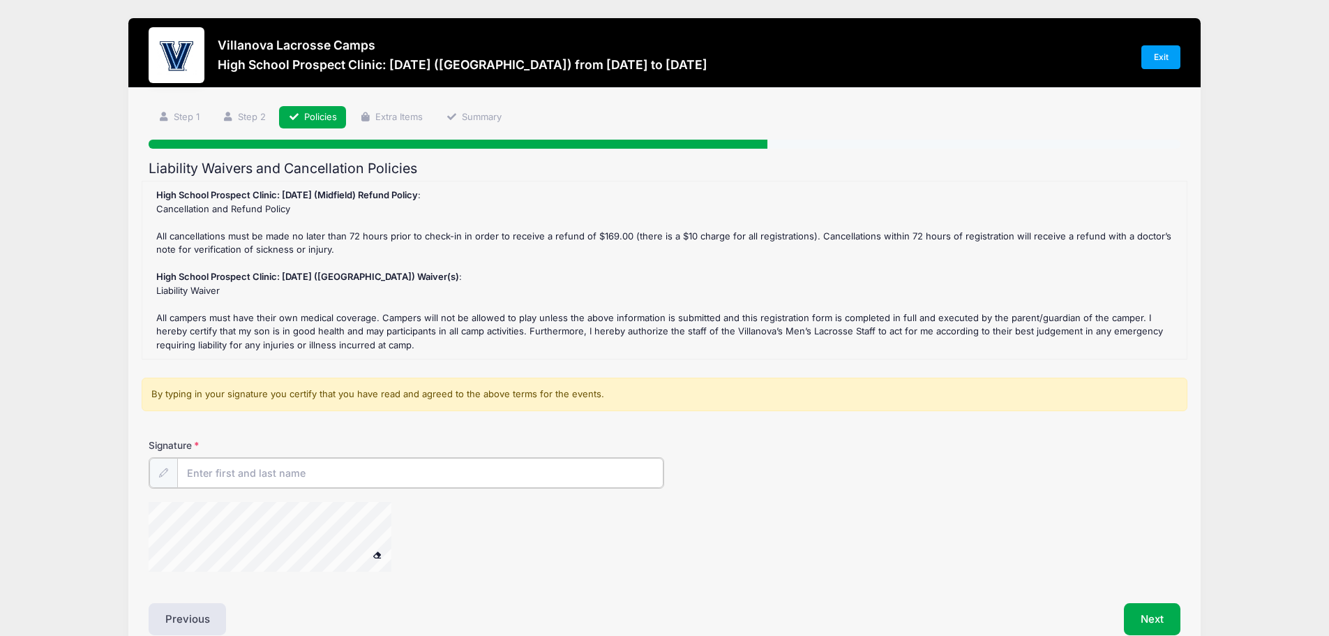
click at [234, 477] on input "Signature" at bounding box center [420, 473] width 487 height 30
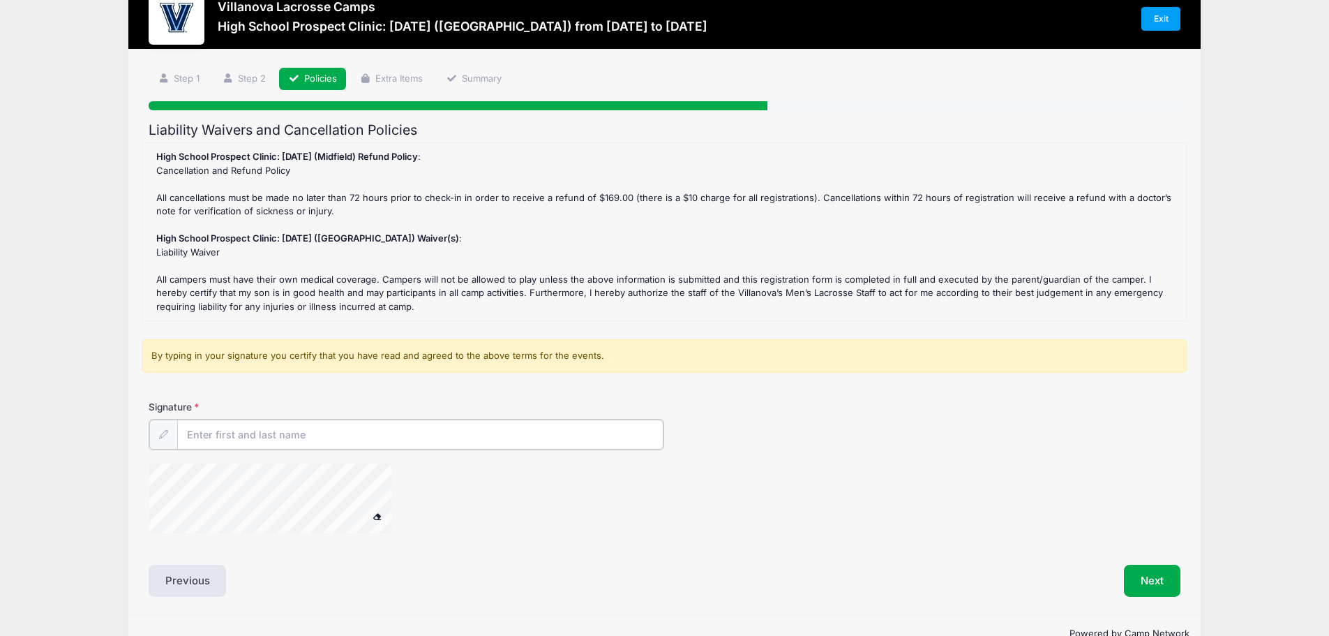
scroll to position [73, 0]
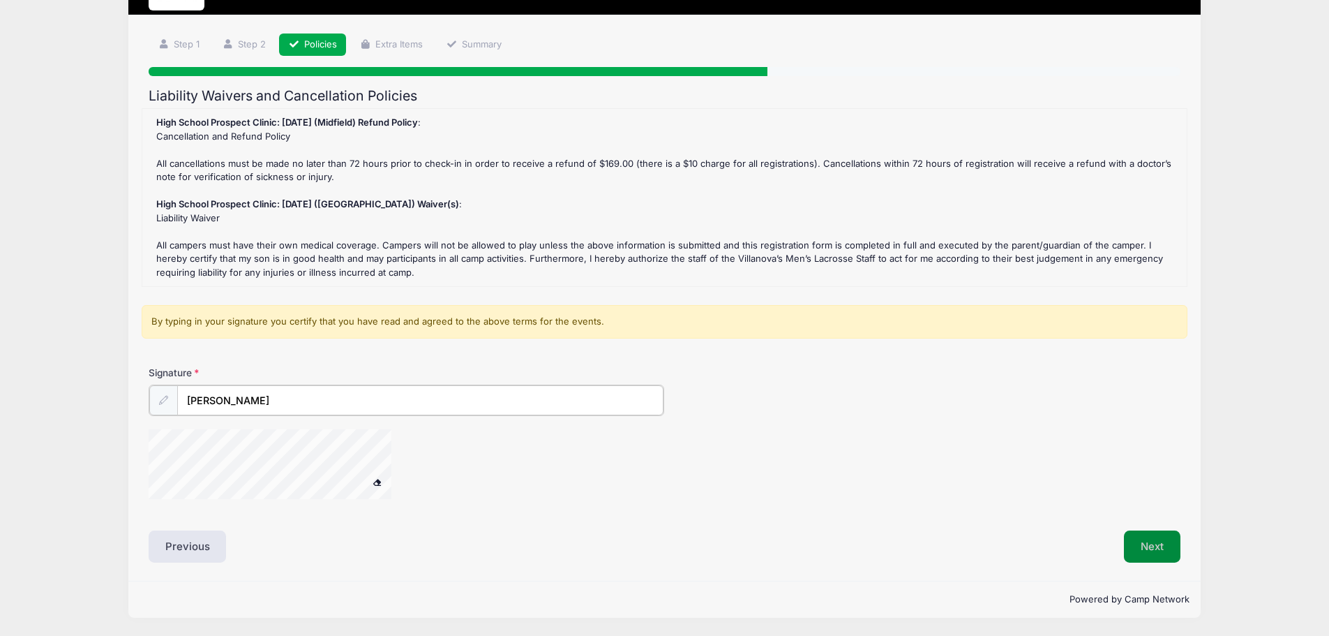
type input "[PERSON_NAME]"
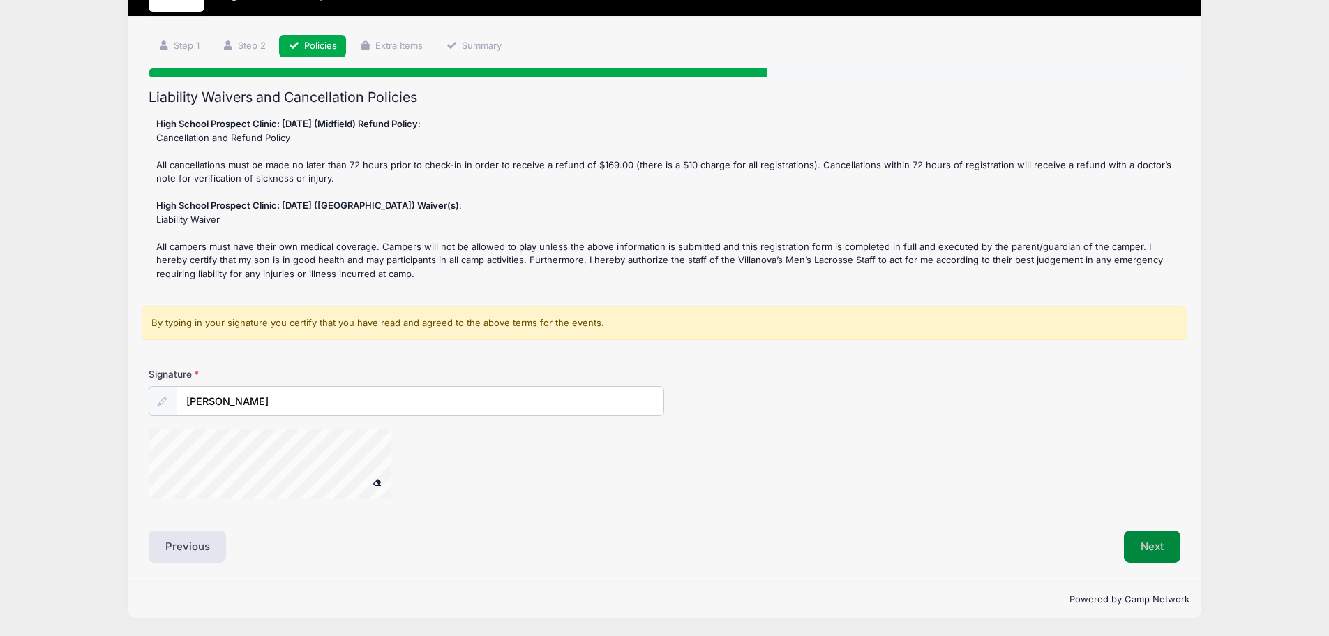
scroll to position [71, 0]
click at [1152, 557] on button "Next" at bounding box center [1152, 546] width 57 height 32
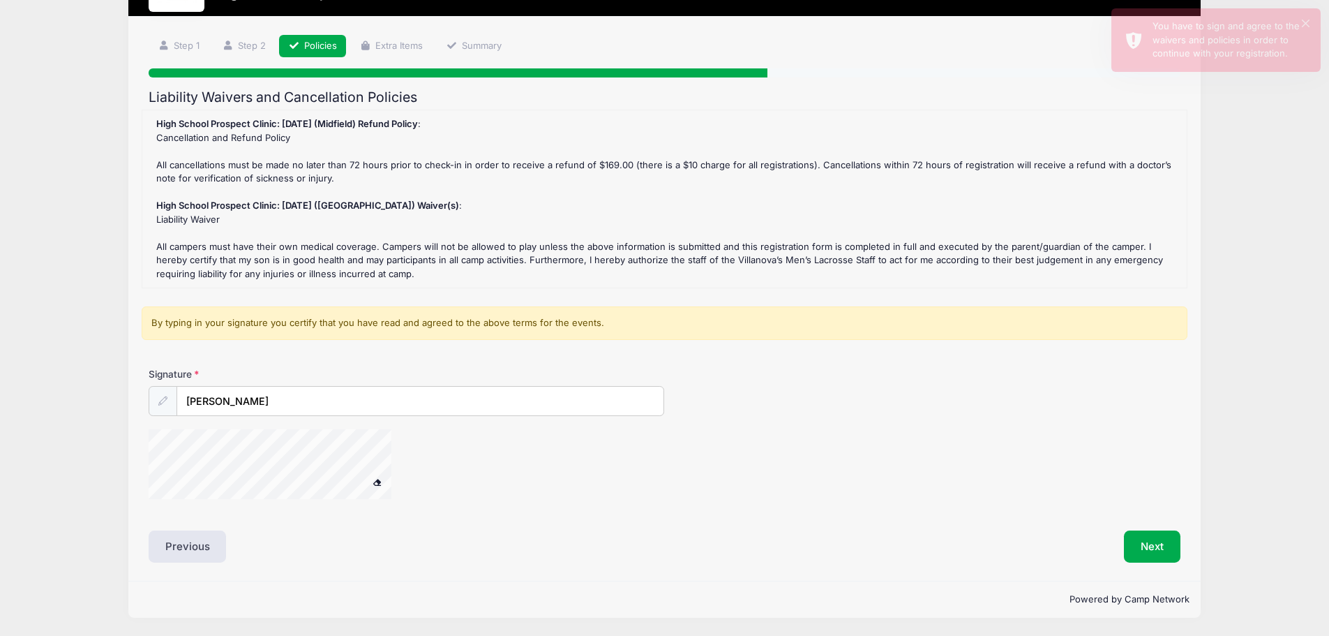
click at [500, 481] on div at bounding box center [493, 466] width 688 height 74
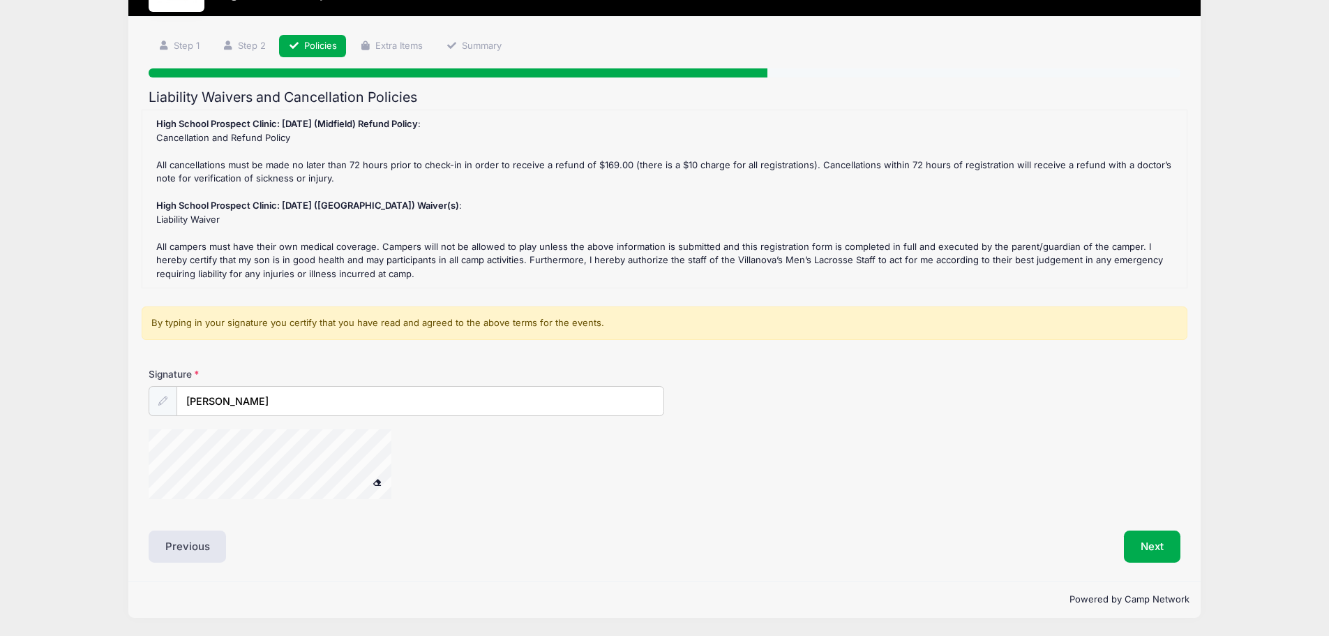
click at [334, 154] on div "High School Prospect Clinic: October 19 (Midfield) Refund Policy : Cancellation…" at bounding box center [664, 198] width 1031 height 163
click at [313, 297] on form "High School Prospect Clinic: October 19 (Midfield) Refund Policy : Cancellation…" at bounding box center [665, 311] width 1032 height 403
click at [292, 323] on div "By typing in your signature you certify that you have read and agreed to the ab…" at bounding box center [665, 322] width 1046 height 33
click at [378, 477] on button at bounding box center [377, 482] width 24 height 17
click at [1139, 537] on button "Next" at bounding box center [1152, 546] width 57 height 32
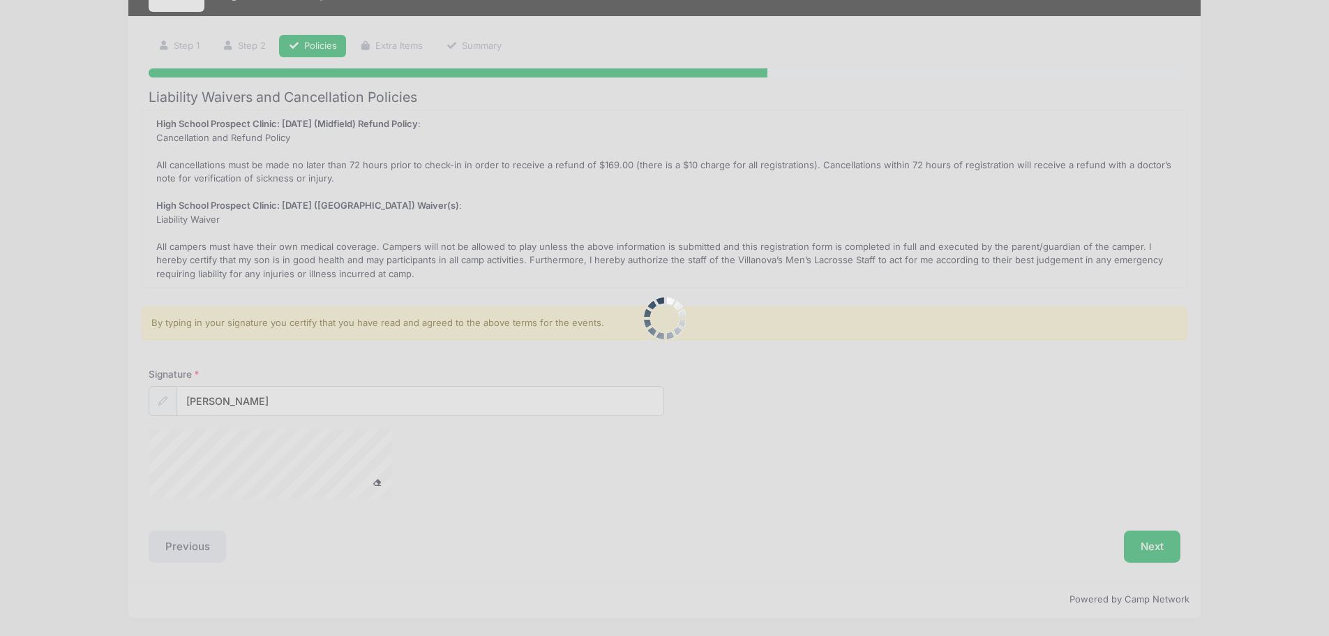
scroll to position [0, 0]
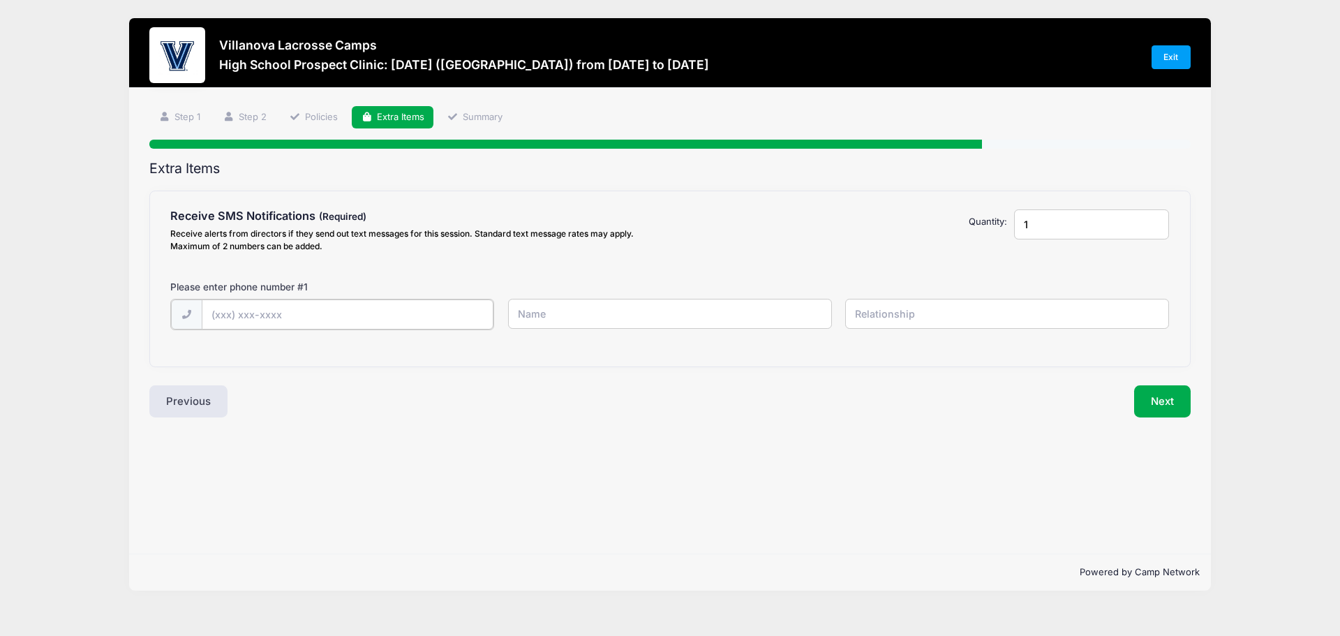
click at [220, 313] on input "text" at bounding box center [348, 314] width 292 height 30
type input "(315) 546-6163"
click at [562, 315] on input "text" at bounding box center [670, 314] width 324 height 30
type input "[PERSON_NAME]"
click at [899, 324] on input "text" at bounding box center [1007, 314] width 324 height 30
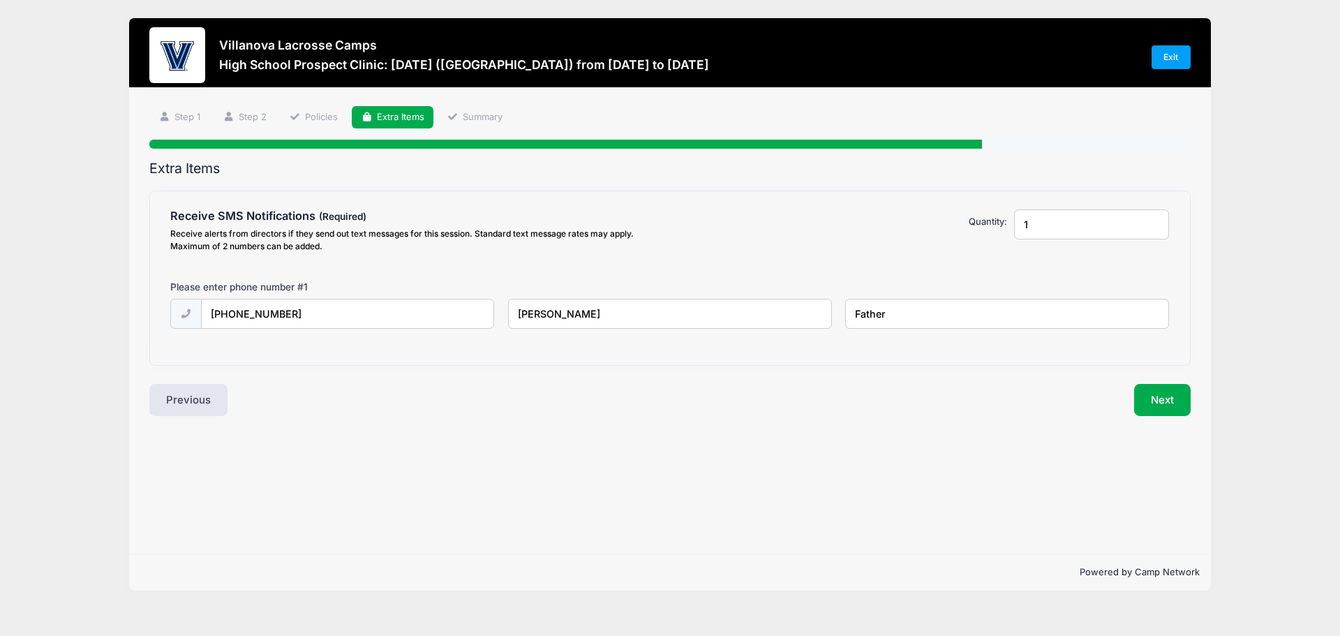
type input "Father"
click at [1065, 230] on input "1" at bounding box center [1091, 224] width 155 height 30
click at [1154, 224] on input "1" at bounding box center [1091, 224] width 155 height 30
type input "2"
click at [1153, 223] on input "2" at bounding box center [1091, 224] width 155 height 30
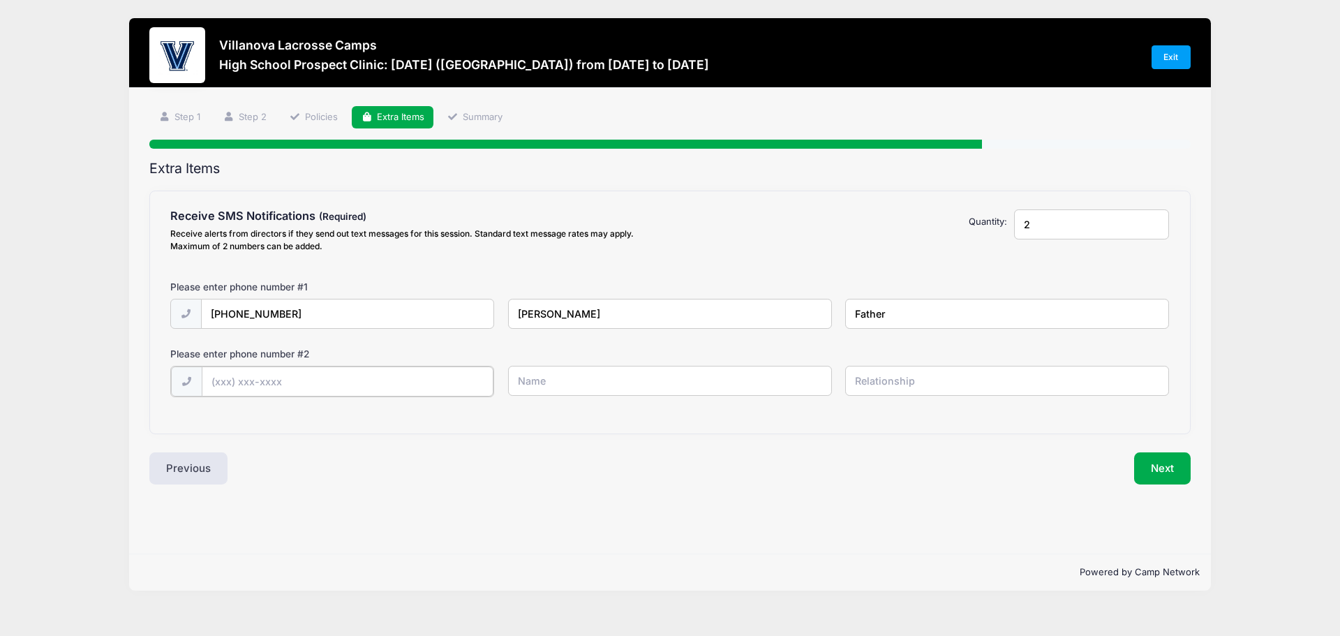
click at [243, 379] on input "text" at bounding box center [348, 381] width 292 height 30
type input "(315) 406-4033"
click at [529, 382] on input "text" at bounding box center [670, 381] width 324 height 30
type input "Erin Putman"
click at [849, 383] on input "text" at bounding box center [1007, 381] width 324 height 30
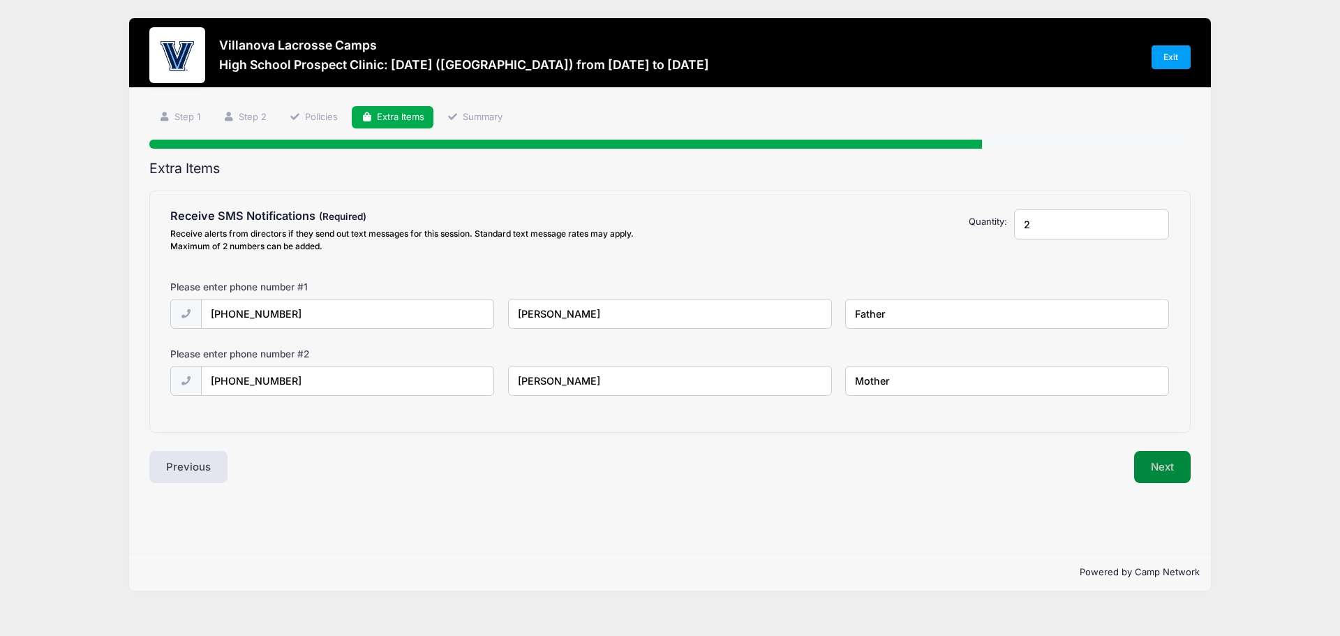
type input "Mother"
click at [1161, 472] on button "Next" at bounding box center [1162, 467] width 57 height 32
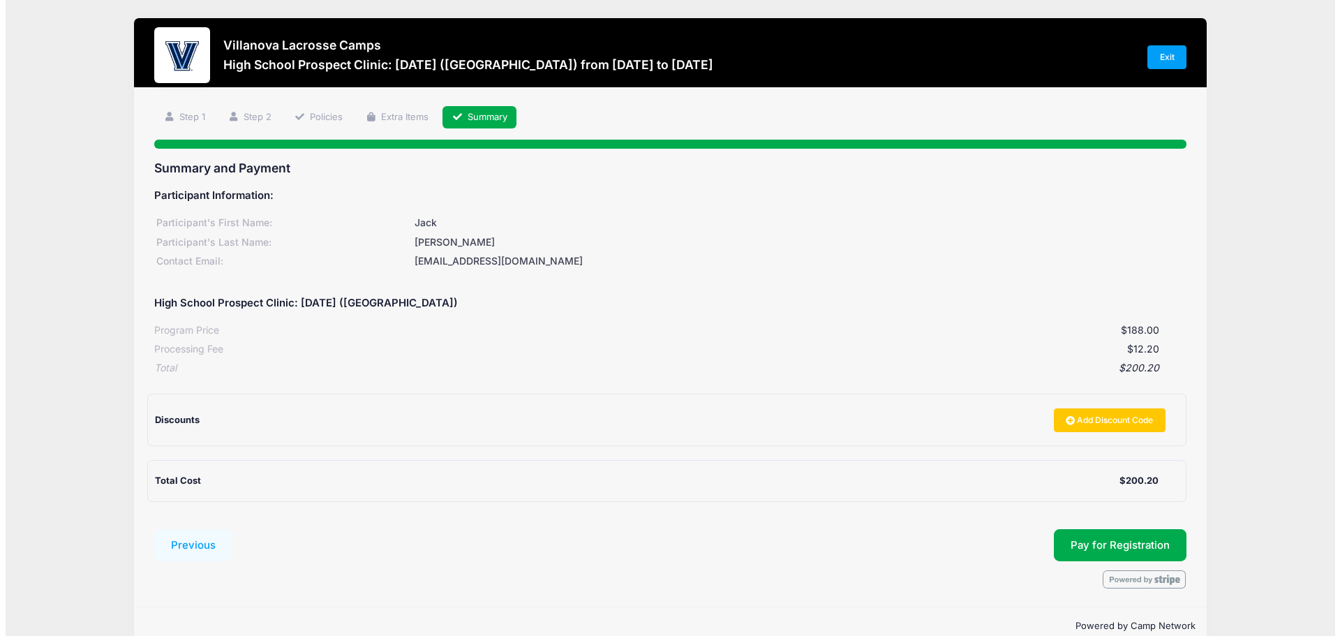
scroll to position [26, 0]
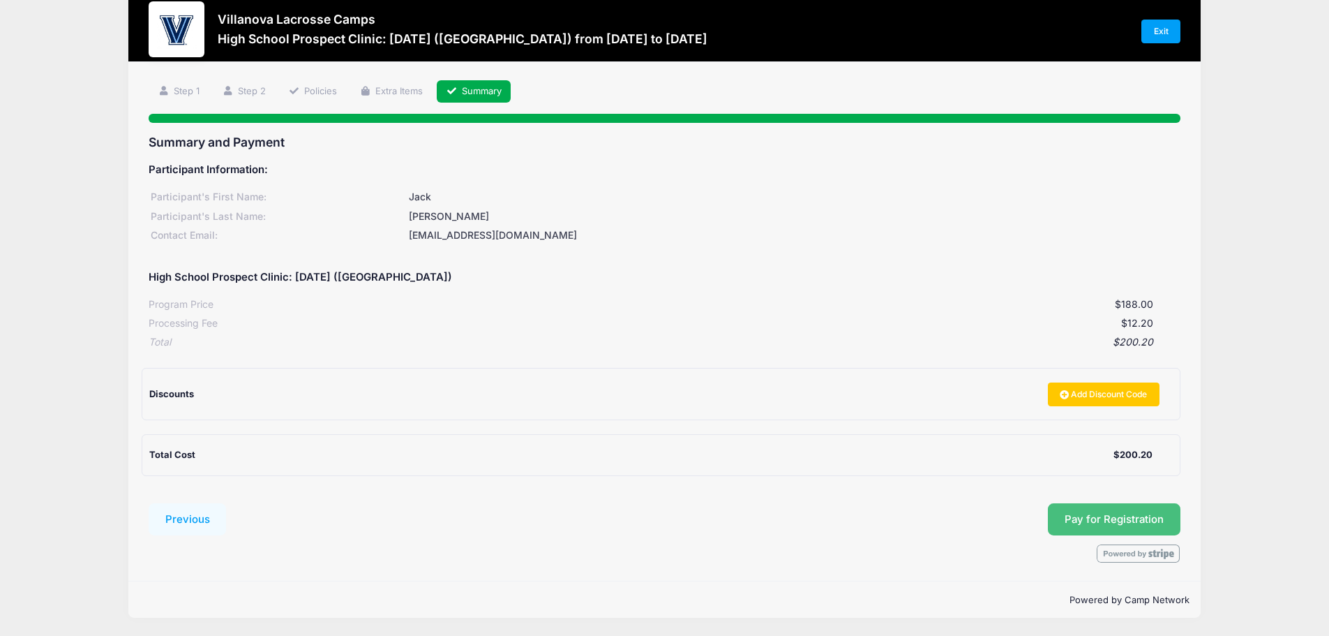
click at [1079, 518] on span "Pay for Registration" at bounding box center [1114, 519] width 99 height 13
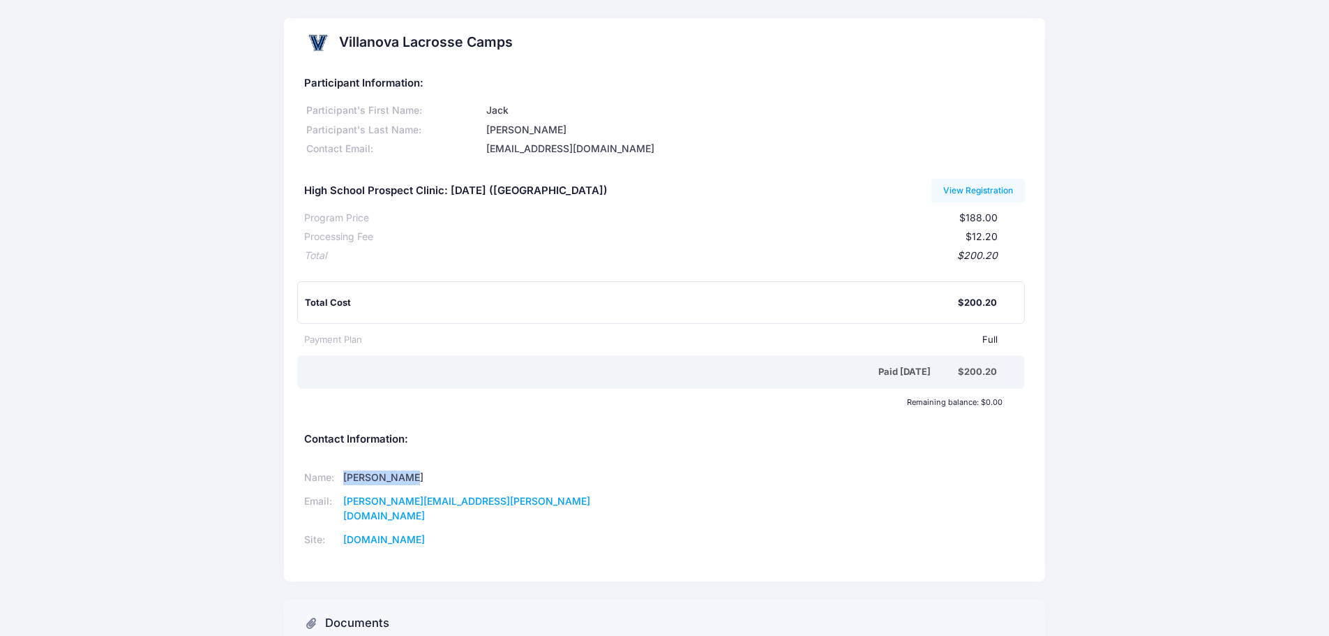
drag, startPoint x: 435, startPoint y: 480, endPoint x: 369, endPoint y: 479, distance: 66.3
click at [369, 479] on td "Mike Corrado" at bounding box center [492, 478] width 308 height 24
copy td "Mike Corrado"
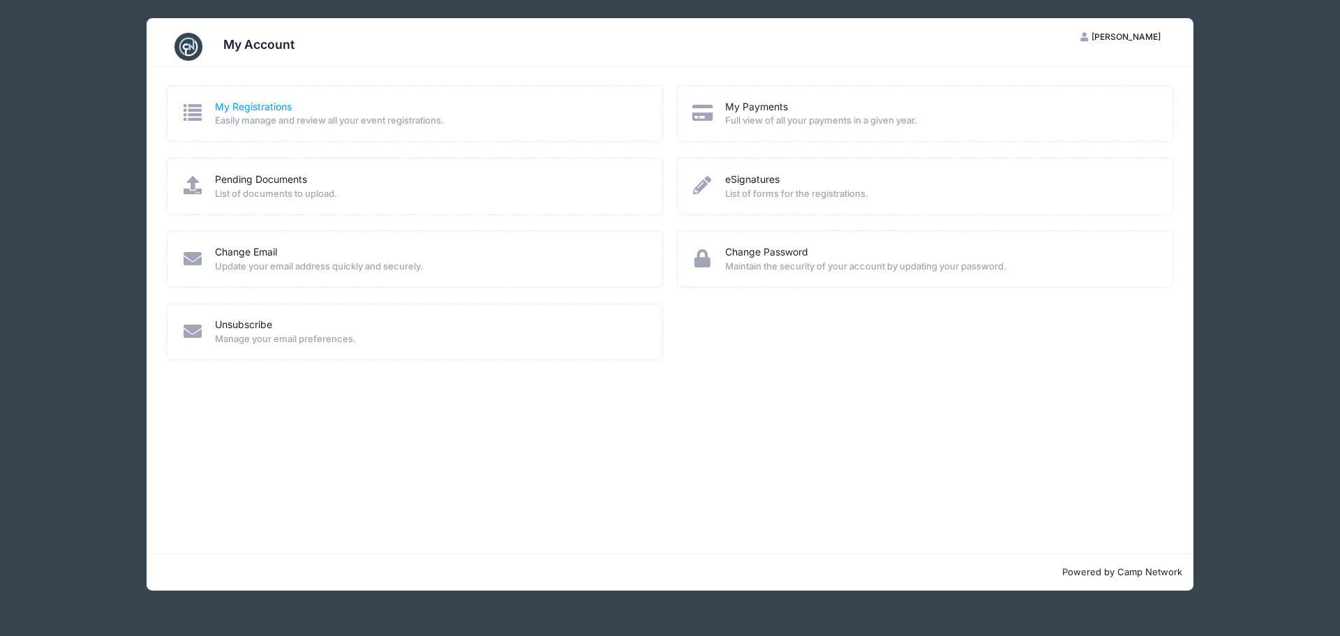
click at [254, 111] on link "My Registrations" at bounding box center [253, 107] width 77 height 15
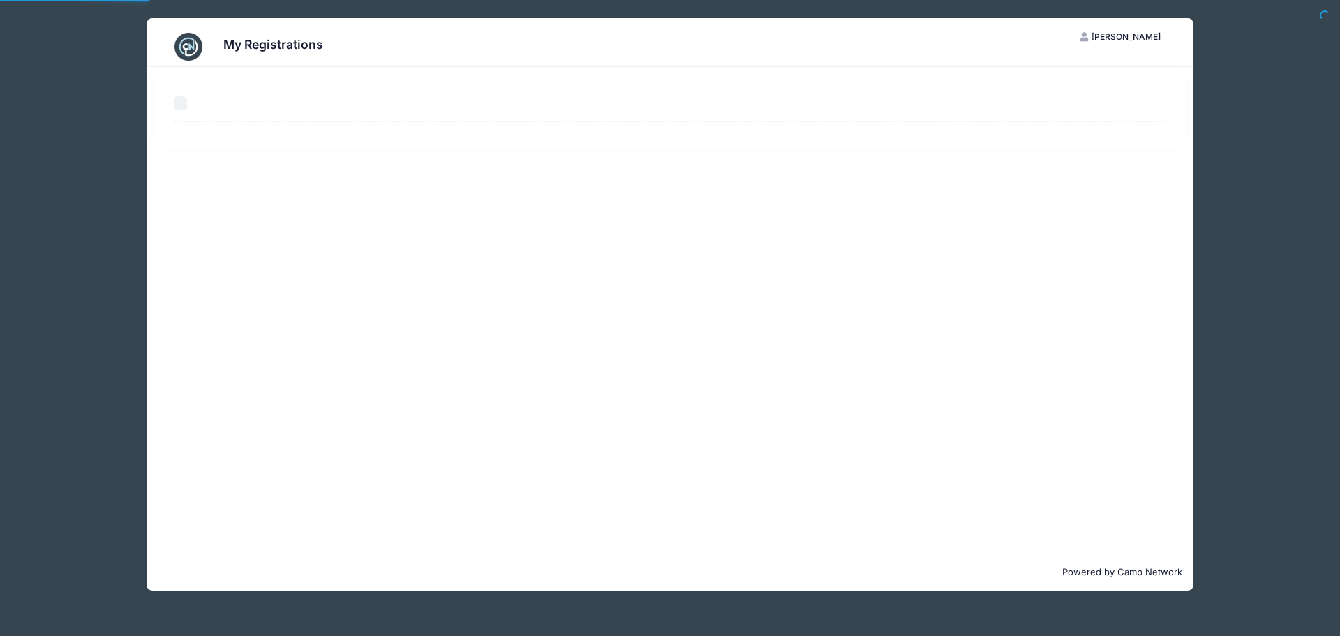
select select "50"
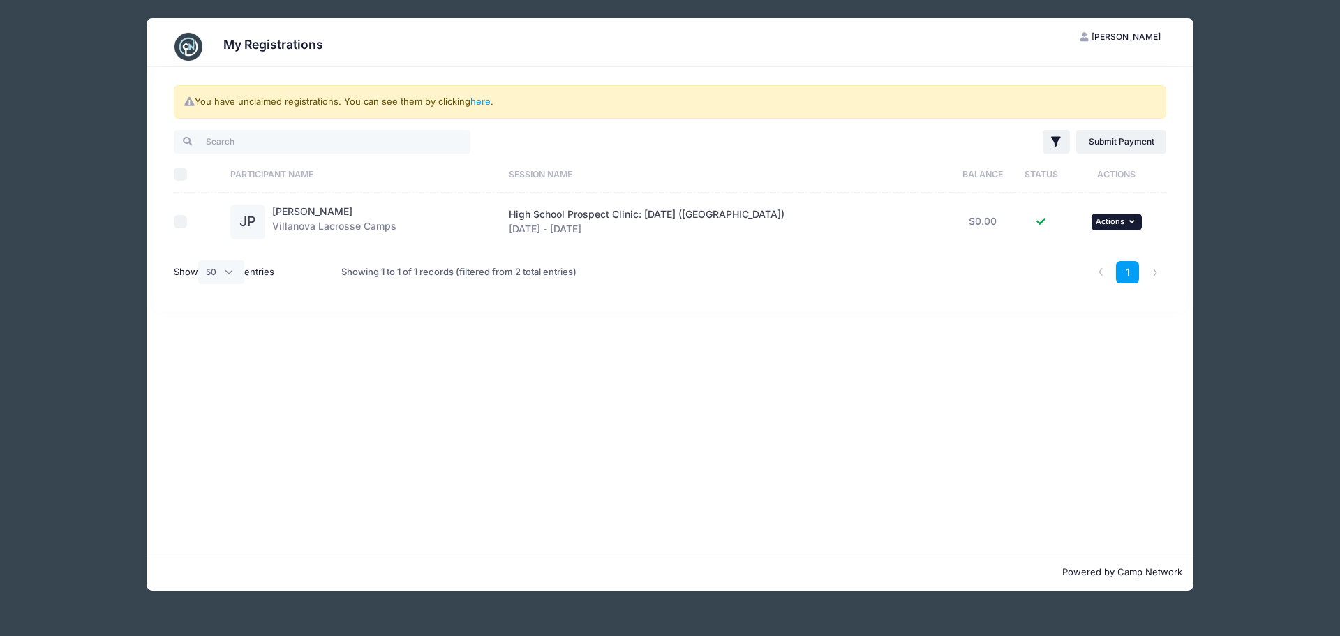
click at [1101, 221] on span "Actions" at bounding box center [1110, 221] width 29 height 10
click at [602, 341] on div "You have unclaimed registrations. You can see them by clicking here . Filter Fi…" at bounding box center [670, 310] width 1047 height 486
